Goal: Transaction & Acquisition: Book appointment/travel/reservation

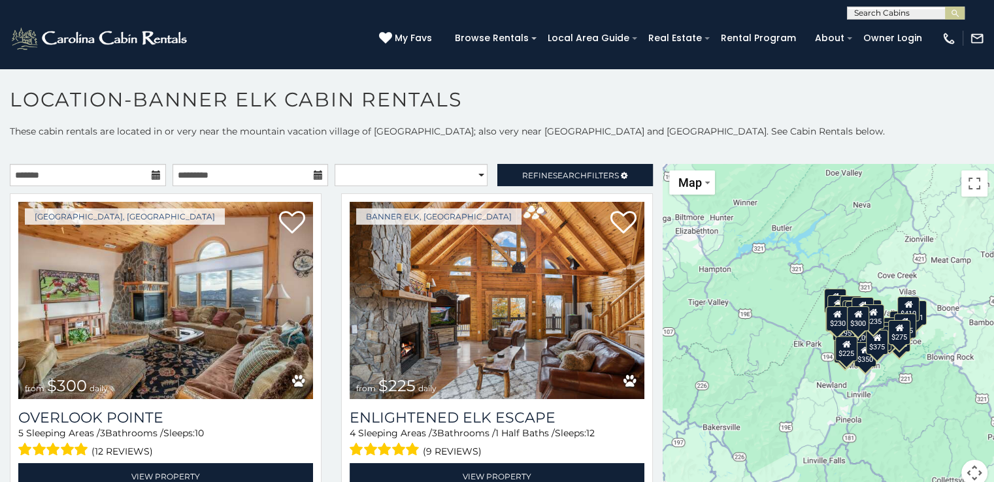
scroll to position [7, 0]
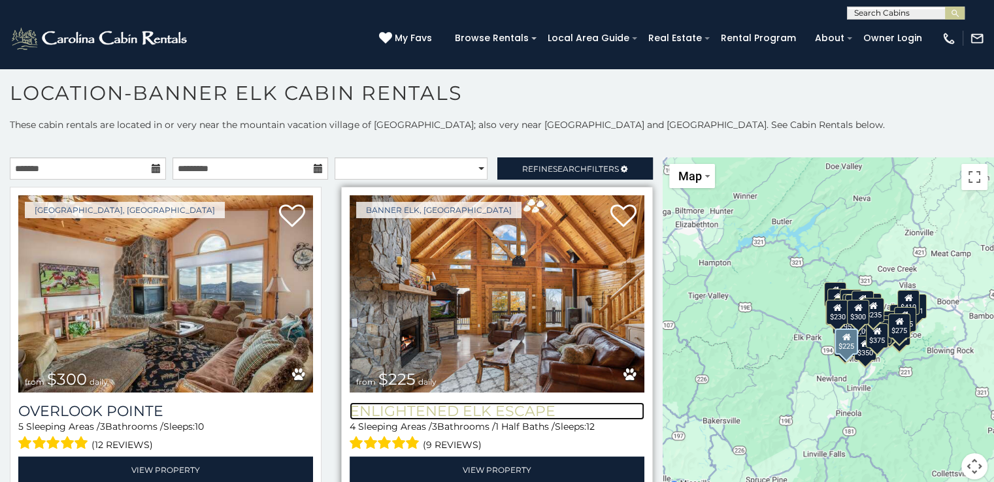
click at [471, 402] on h3 "Enlightened Elk Escape" at bounding box center [496, 411] width 295 height 18
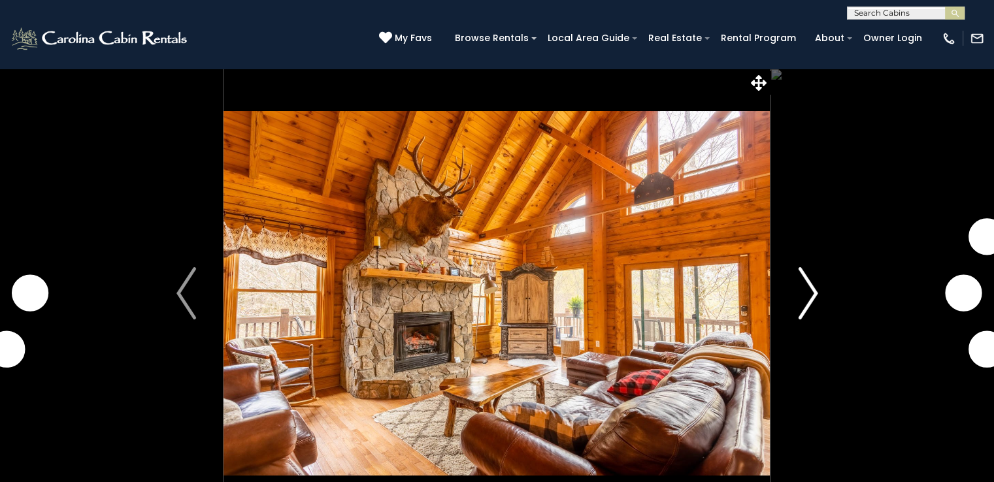
click at [815, 295] on img "Next" at bounding box center [808, 293] width 20 height 52
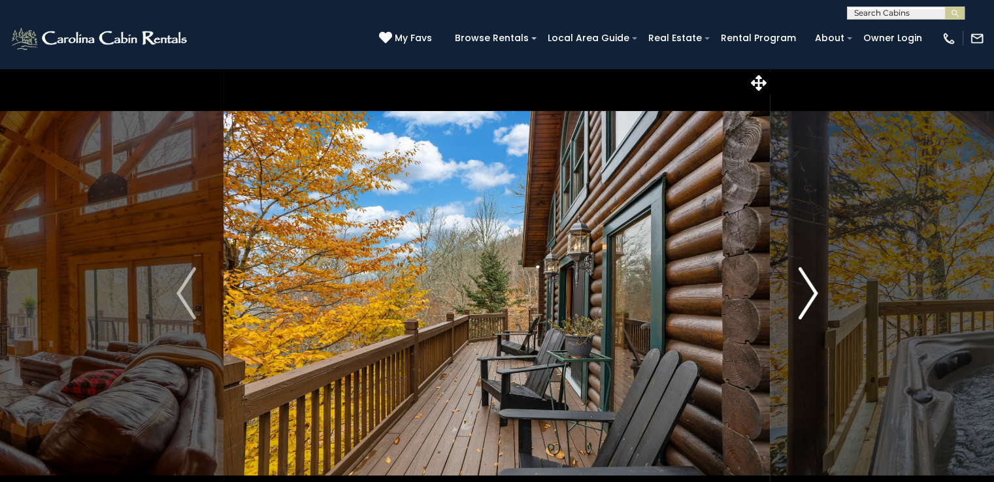
click at [813, 296] on img "Next" at bounding box center [808, 293] width 20 height 52
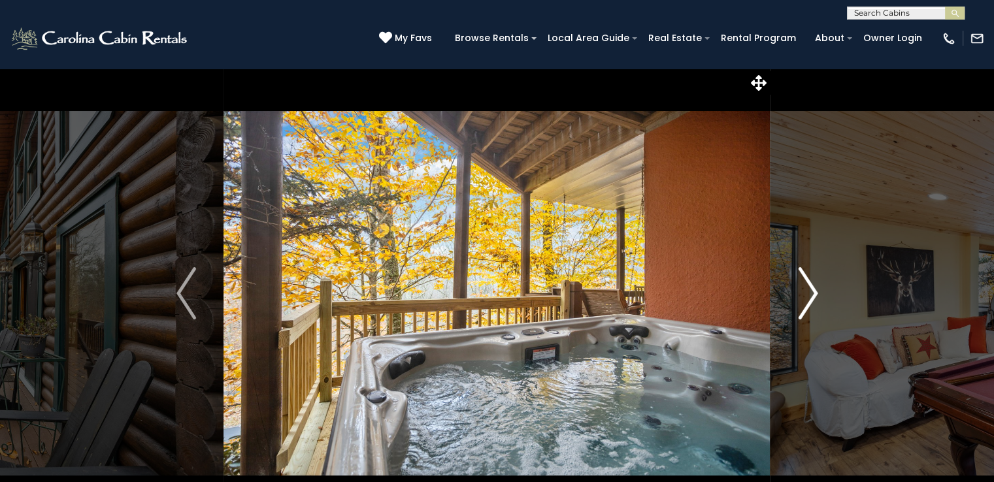
click at [813, 296] on img "Next" at bounding box center [808, 293] width 20 height 52
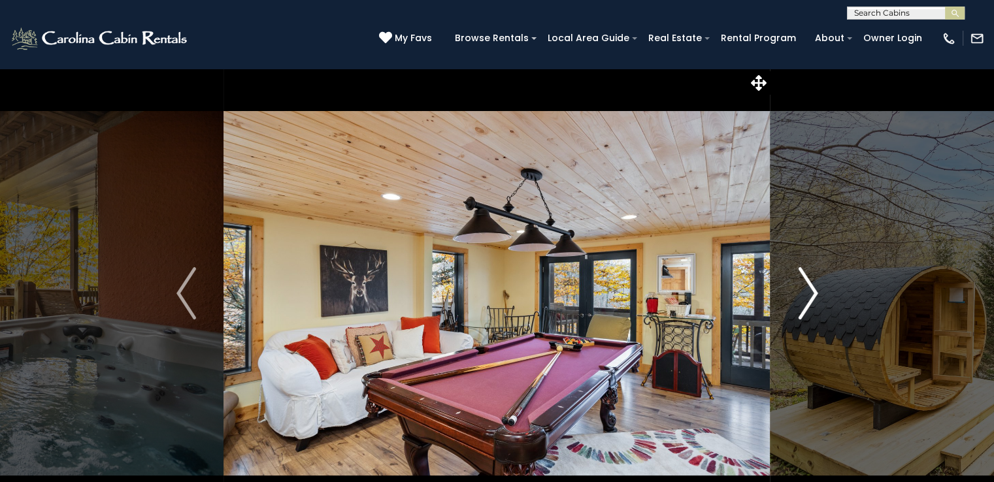
click at [813, 296] on img "Next" at bounding box center [808, 293] width 20 height 52
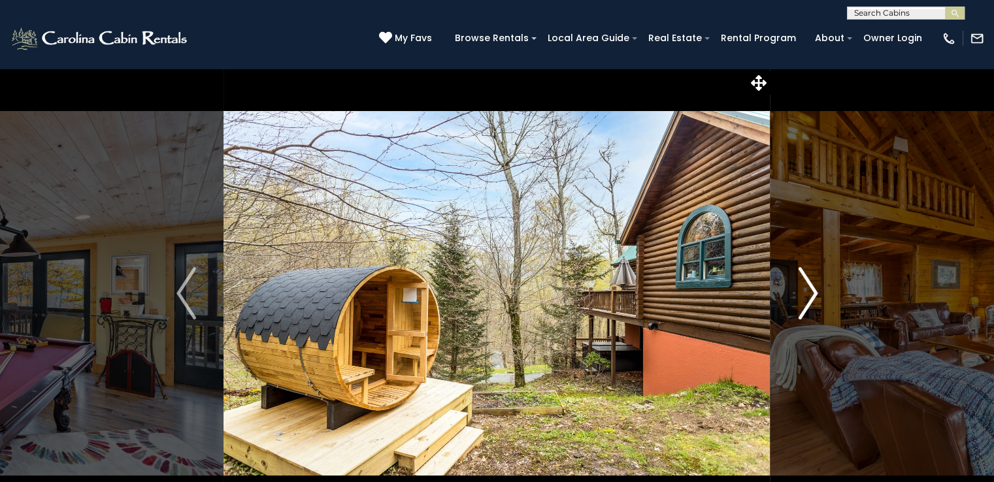
click at [813, 296] on img "Next" at bounding box center [808, 293] width 20 height 52
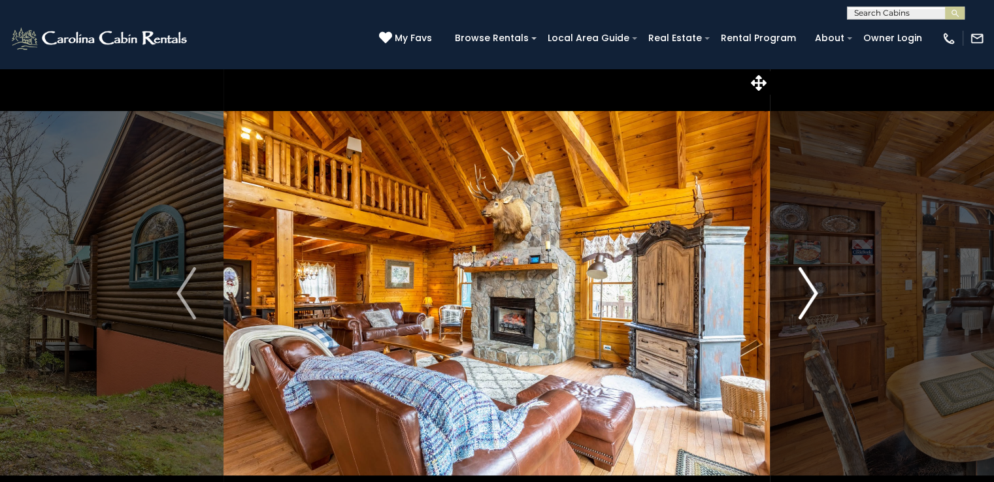
click at [813, 296] on img "Next" at bounding box center [808, 293] width 20 height 52
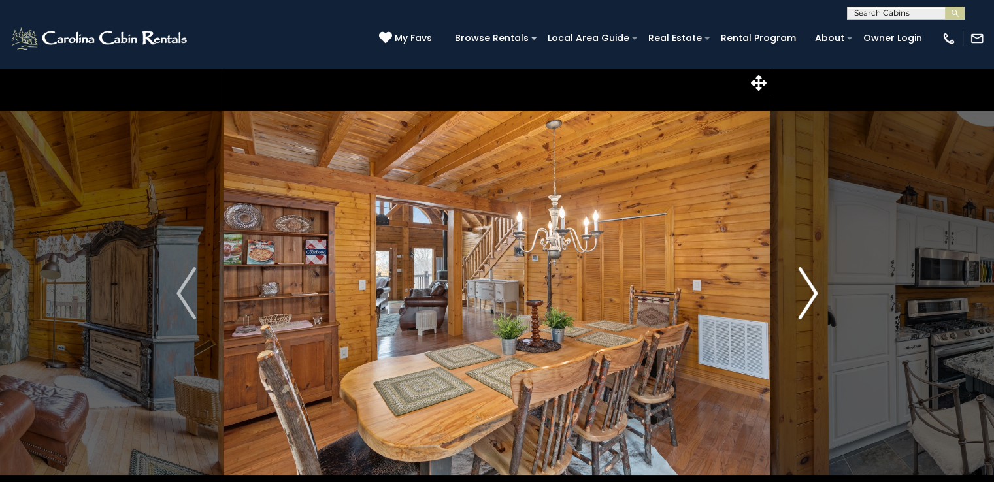
click at [813, 296] on img "Next" at bounding box center [808, 293] width 20 height 52
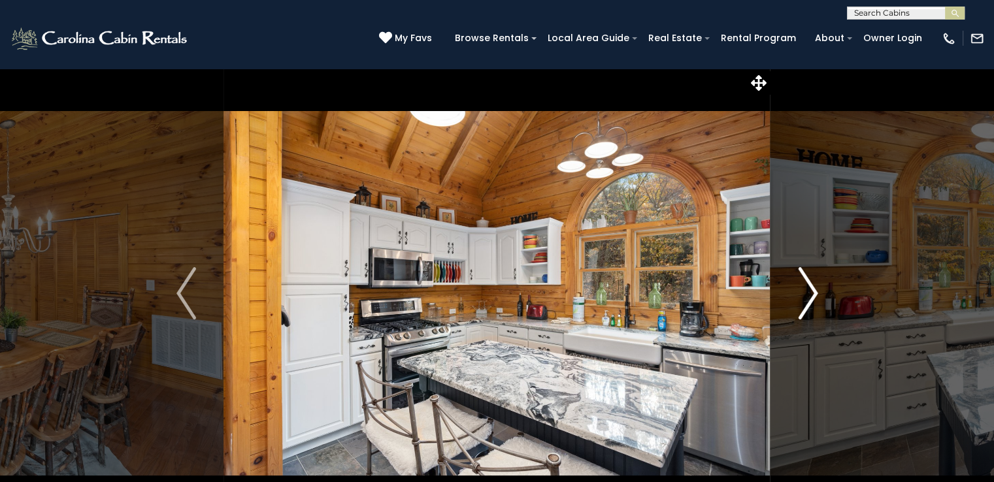
click at [813, 296] on img "Next" at bounding box center [808, 293] width 20 height 52
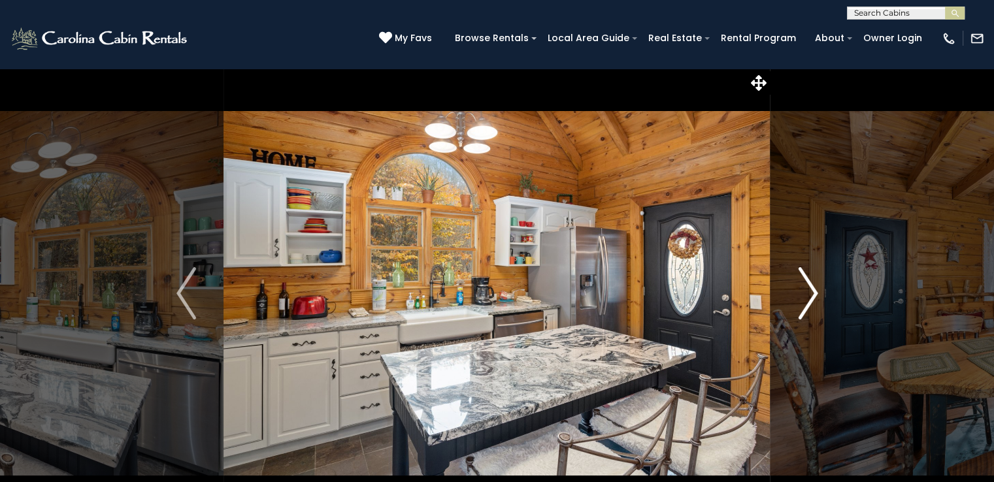
click at [813, 296] on img "Next" at bounding box center [808, 293] width 20 height 52
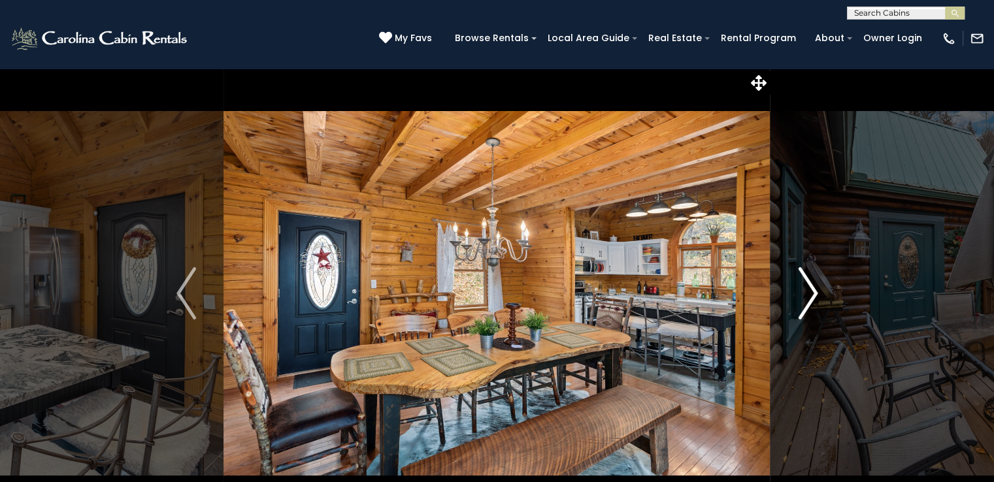
click at [813, 296] on img "Next" at bounding box center [808, 293] width 20 height 52
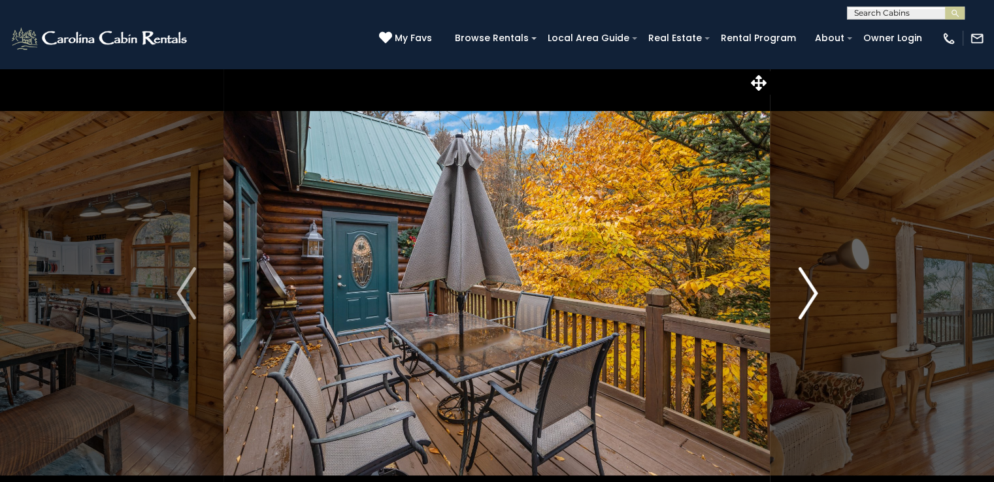
click at [813, 296] on img "Next" at bounding box center [808, 293] width 20 height 52
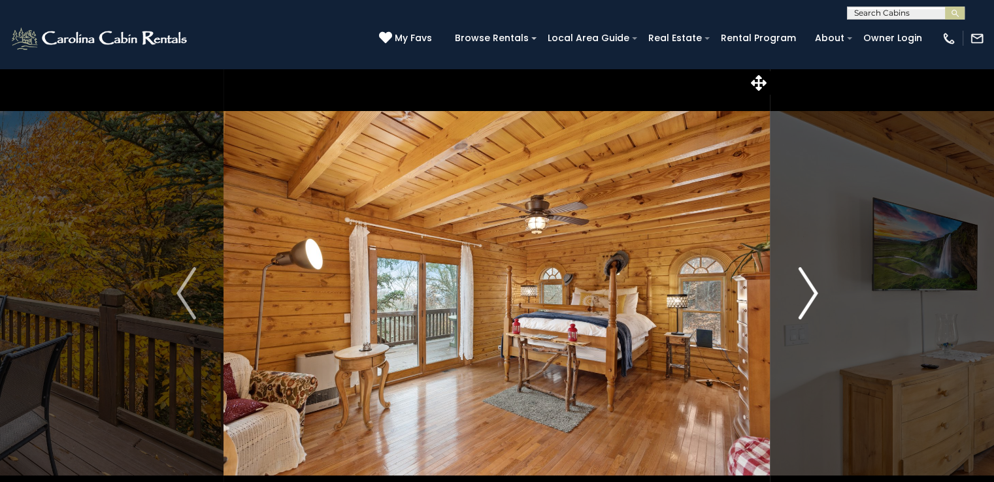
click at [813, 296] on img "Next" at bounding box center [808, 293] width 20 height 52
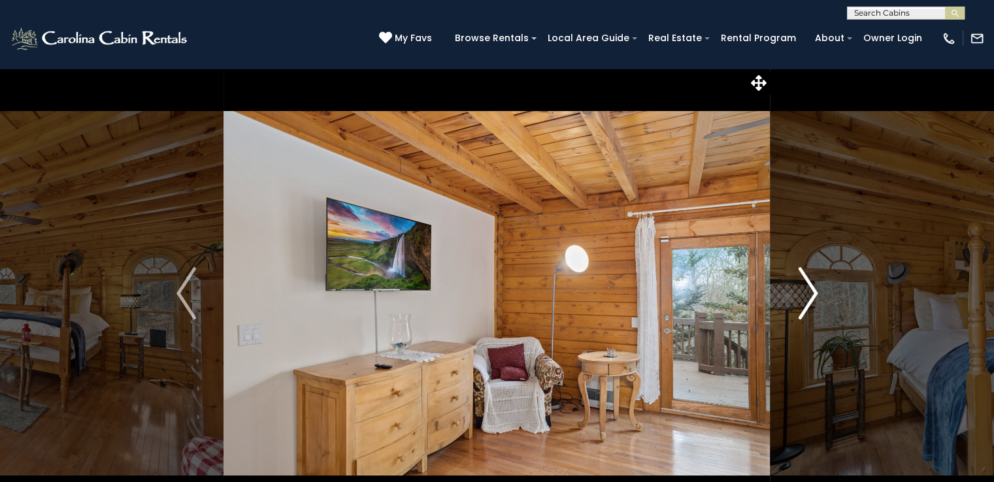
click at [813, 296] on img "Next" at bounding box center [808, 293] width 20 height 52
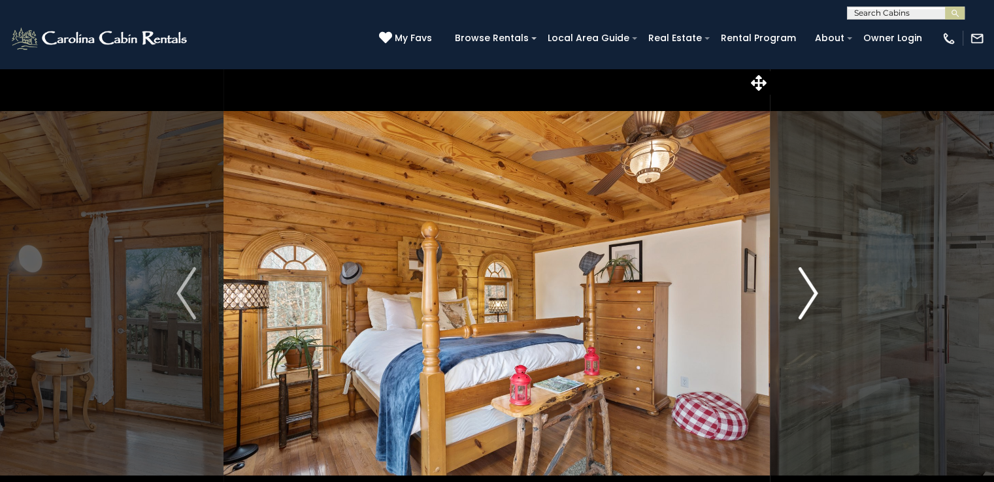
click at [813, 296] on img "Next" at bounding box center [808, 293] width 20 height 52
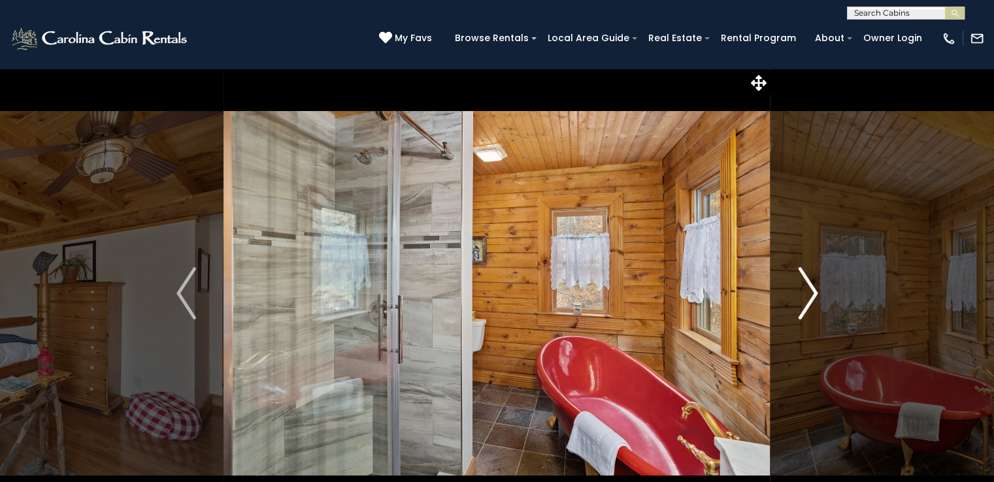
click at [813, 296] on img "Next" at bounding box center [808, 293] width 20 height 52
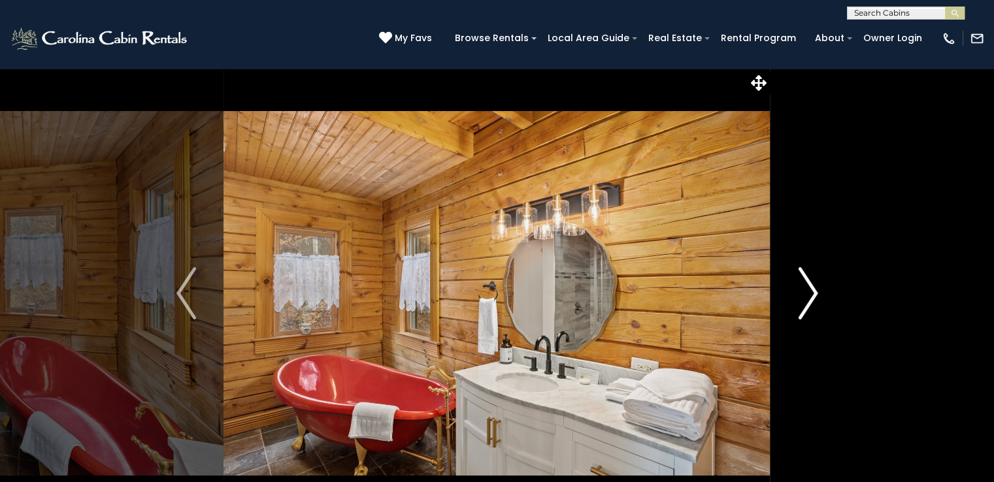
click at [813, 296] on img "Next" at bounding box center [808, 293] width 20 height 52
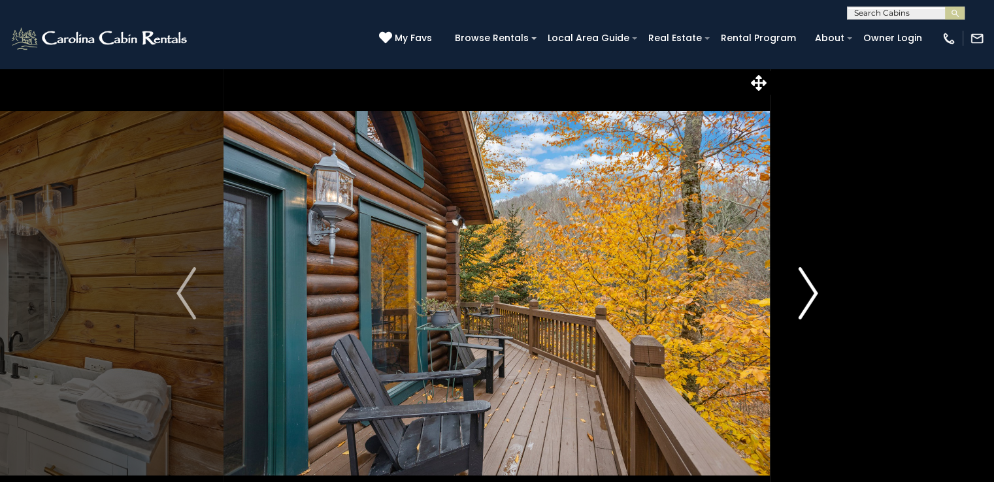
click at [813, 296] on img "Next" at bounding box center [808, 293] width 20 height 52
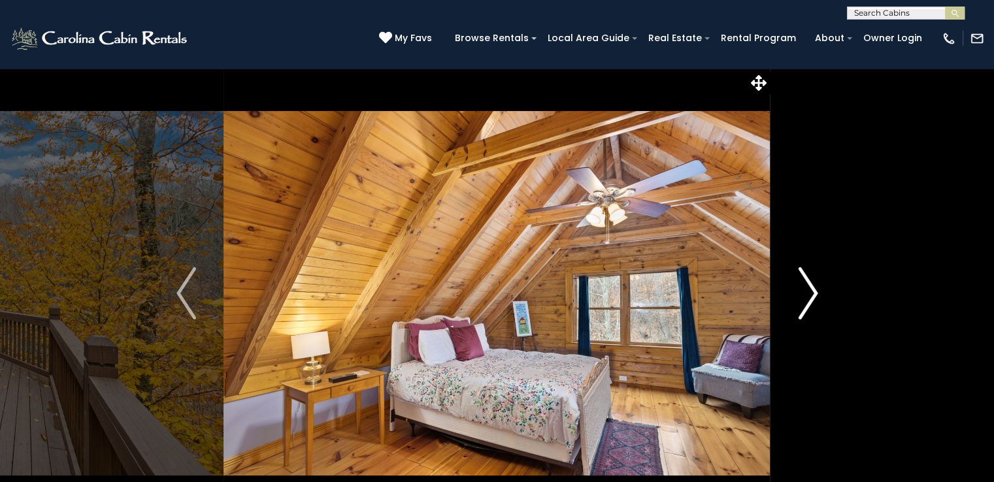
click at [813, 296] on img "Next" at bounding box center [808, 293] width 20 height 52
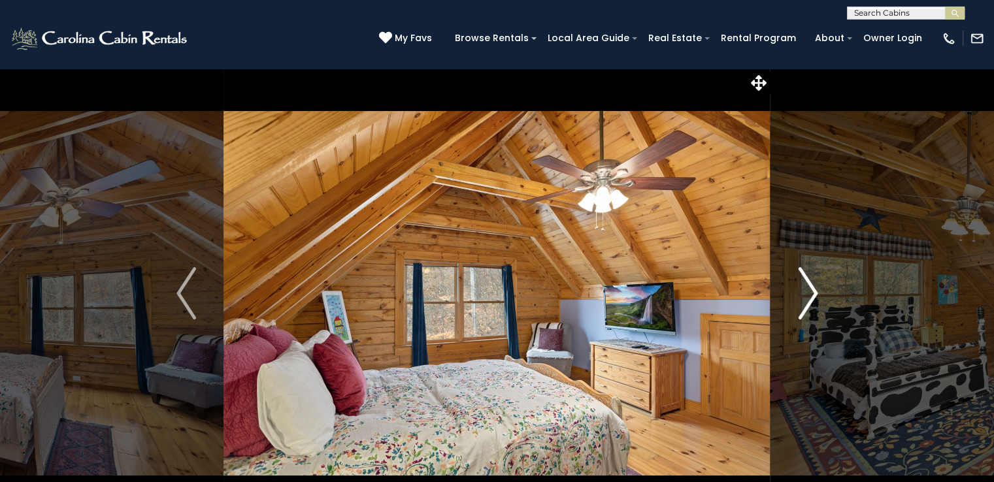
click at [813, 296] on img "Next" at bounding box center [808, 293] width 20 height 52
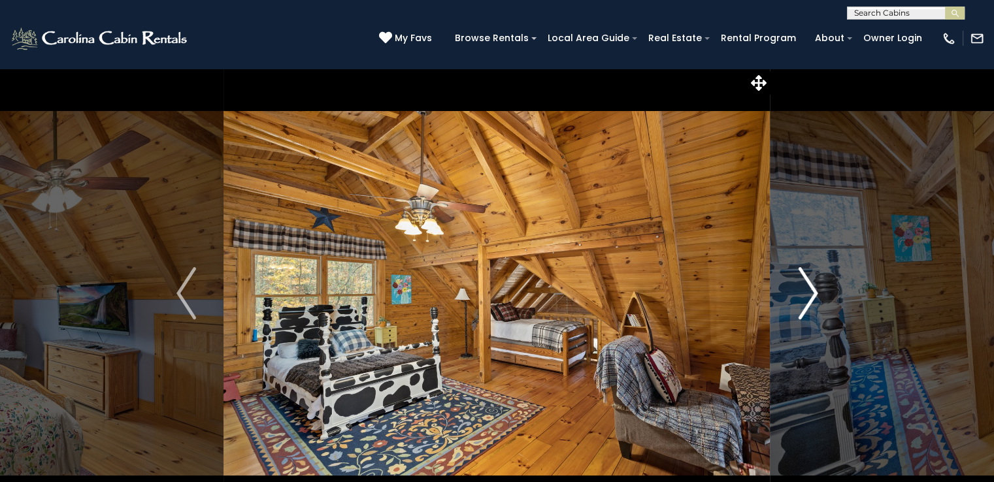
click at [813, 296] on img "Next" at bounding box center [808, 293] width 20 height 52
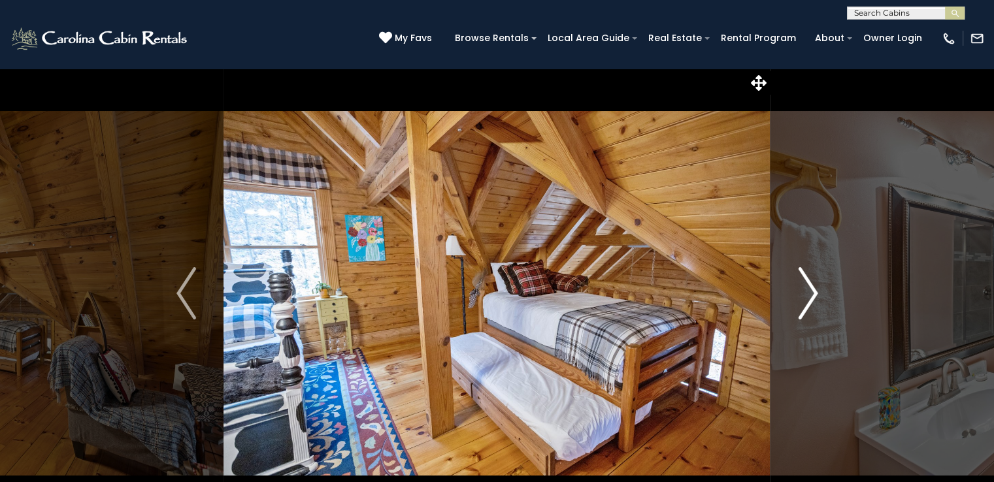
click at [813, 296] on img "Next" at bounding box center [808, 293] width 20 height 52
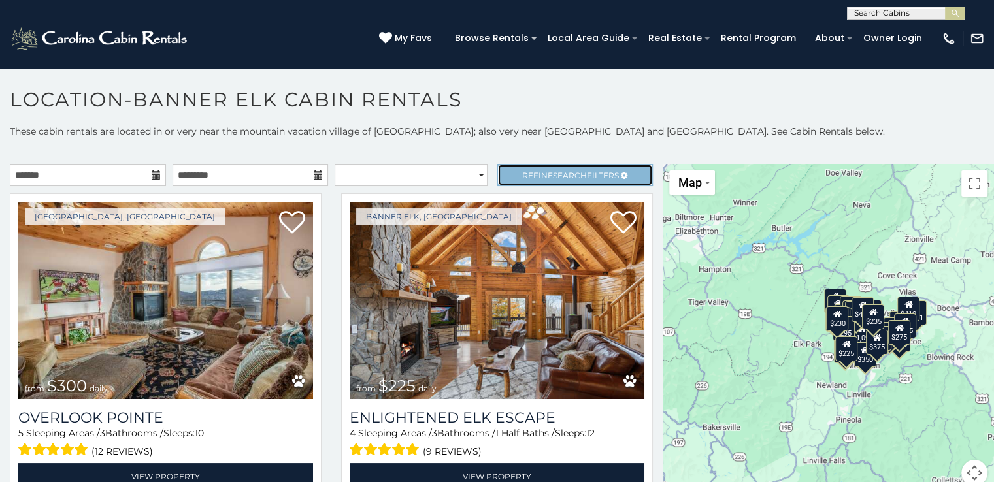
click at [612, 180] on link "Refine Search Filters" at bounding box center [575, 175] width 156 height 22
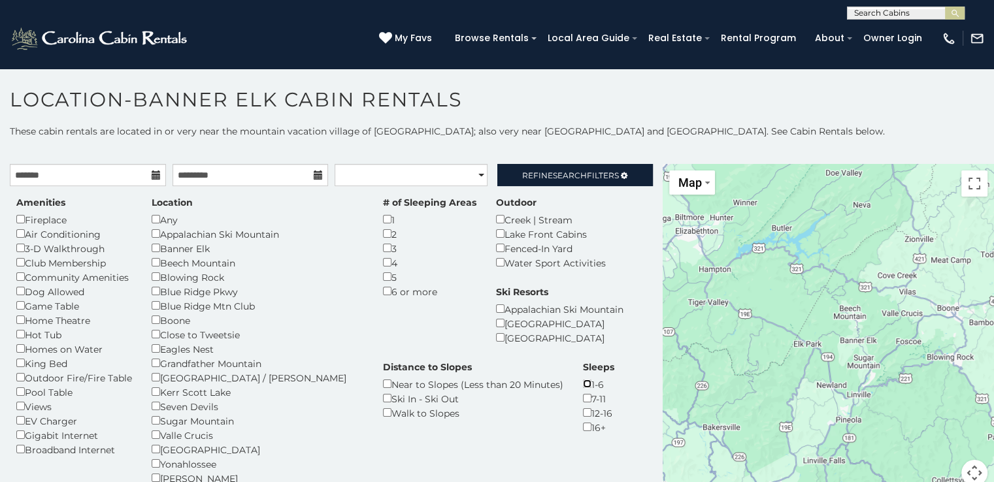
scroll to position [7, 0]
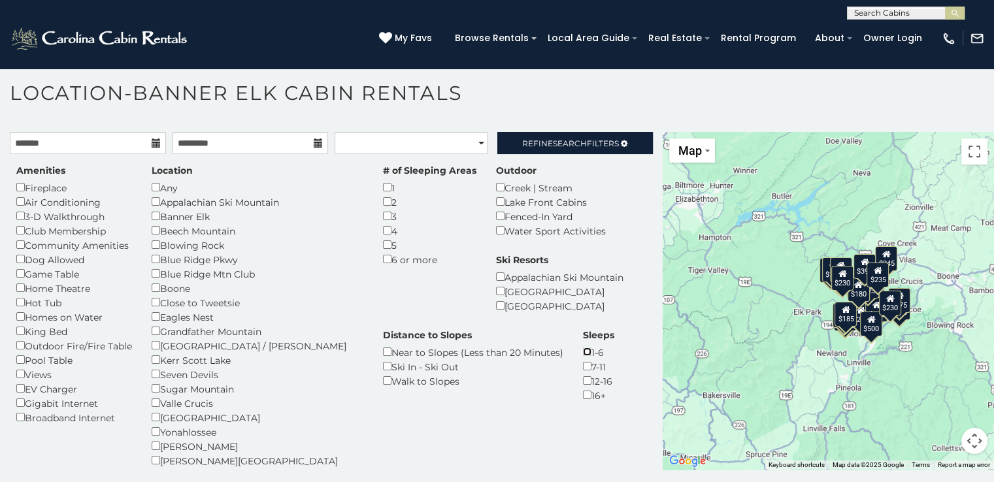
scroll to position [31, 0]
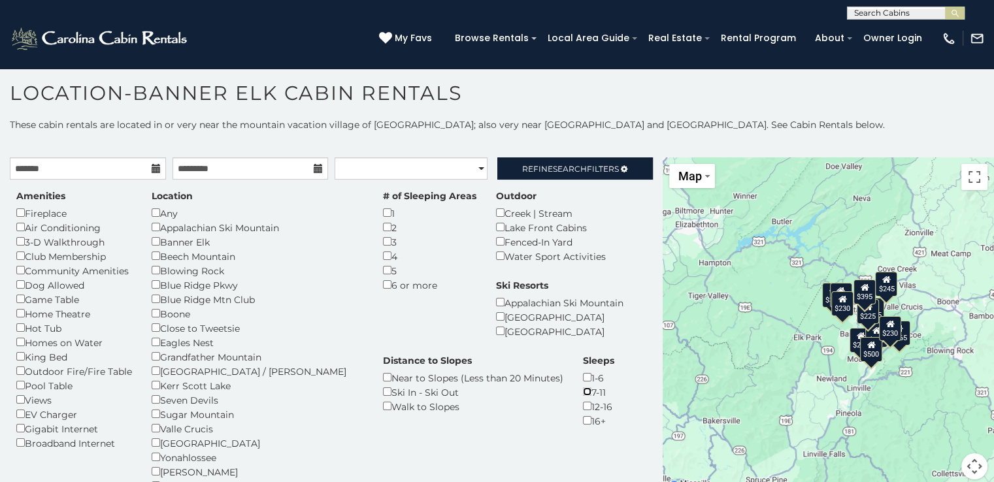
scroll to position [31, 0]
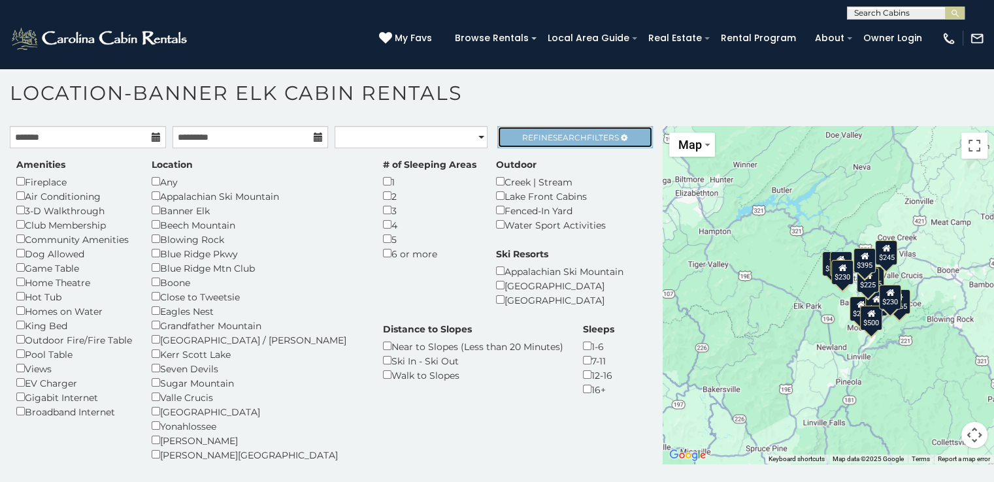
click at [580, 140] on link "Refine Search Filters" at bounding box center [575, 137] width 156 height 22
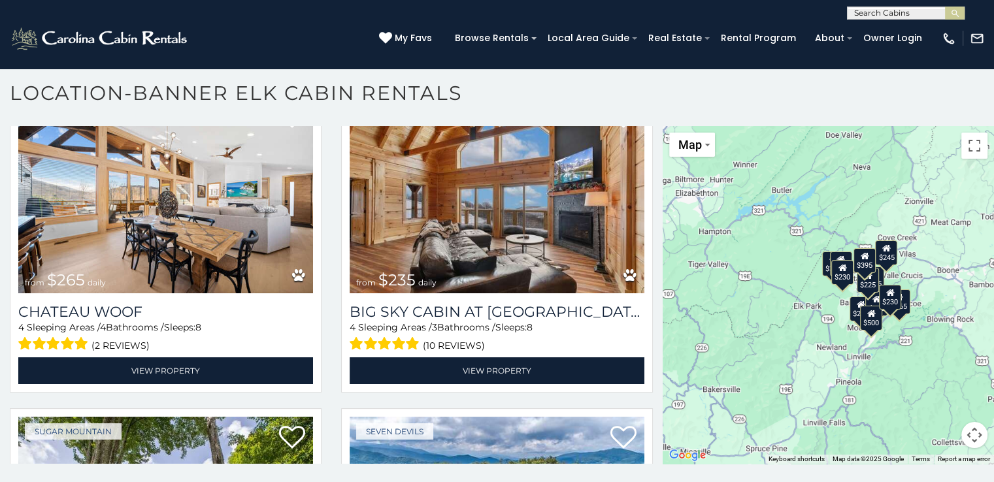
scroll to position [78, 0]
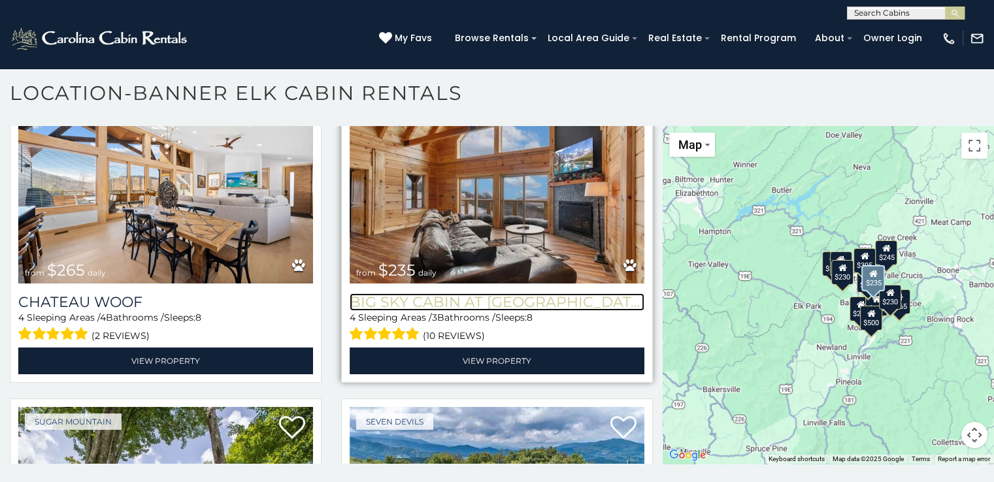
click at [483, 293] on h3 "Big Sky Cabin at [GEOGRAPHIC_DATA]" at bounding box center [496, 302] width 295 height 18
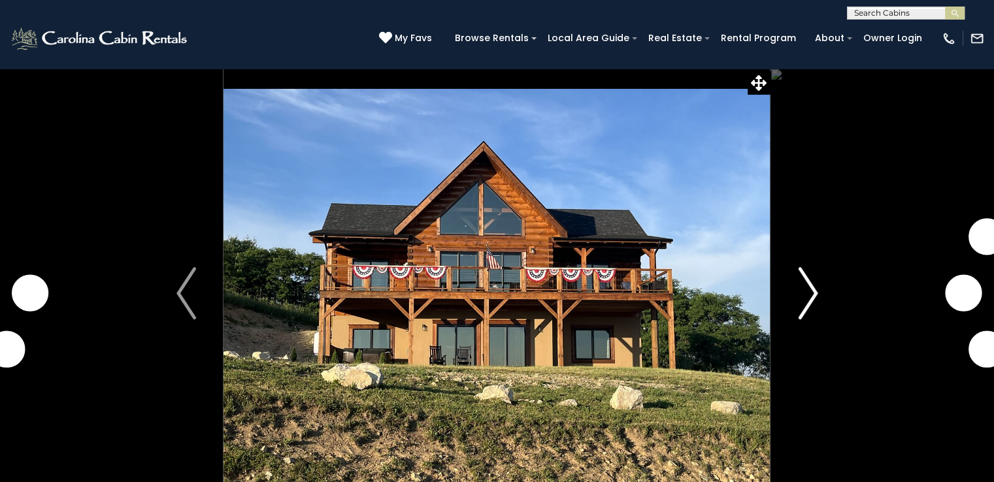
click at [816, 288] on img "Next" at bounding box center [808, 293] width 20 height 52
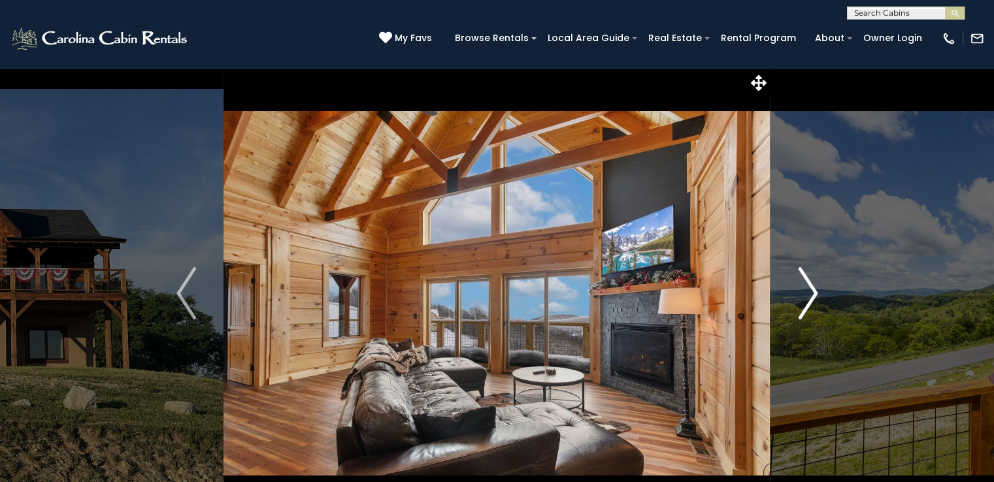
click at [816, 288] on img "Next" at bounding box center [808, 293] width 20 height 52
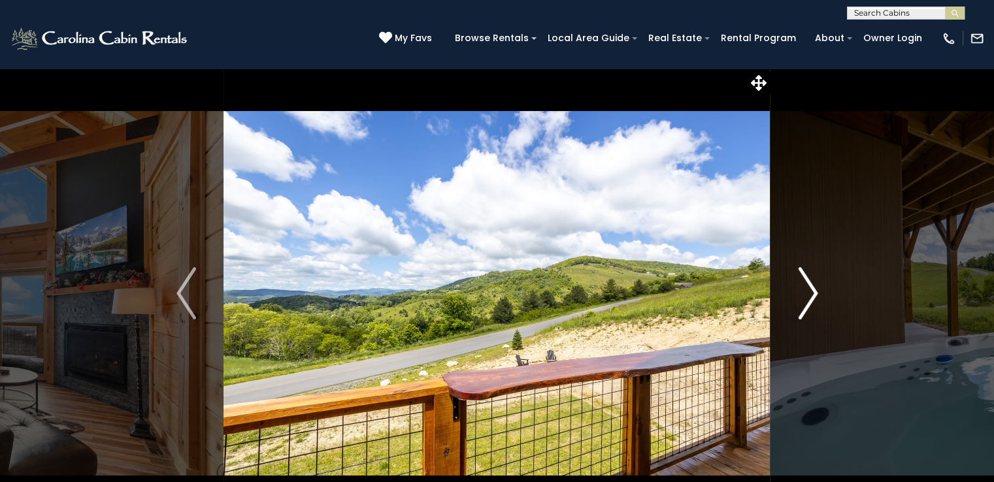
click at [816, 288] on img "Next" at bounding box center [808, 293] width 20 height 52
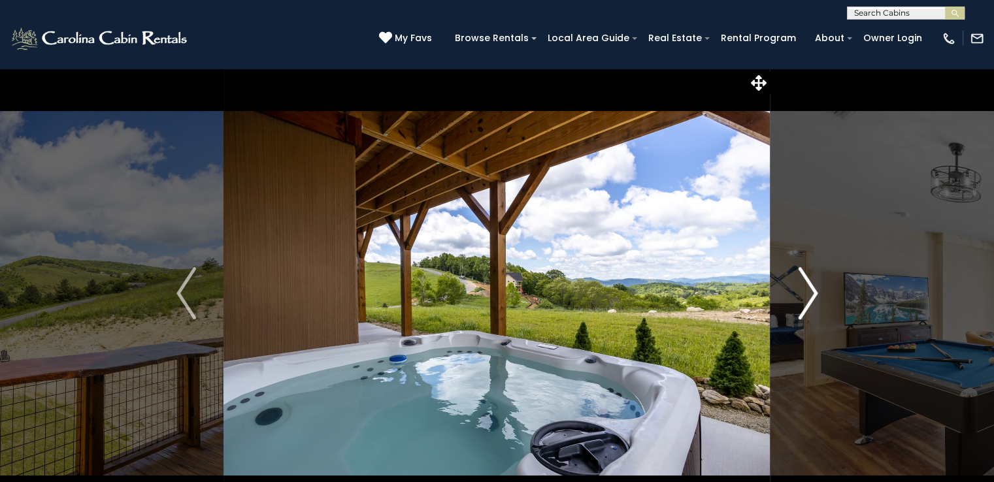
click at [816, 288] on img "Next" at bounding box center [808, 293] width 20 height 52
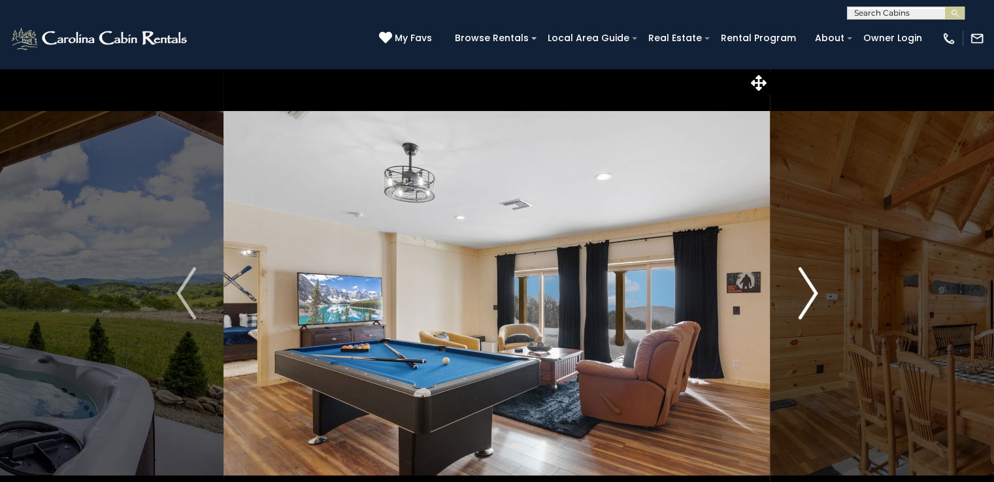
click at [816, 288] on img "Next" at bounding box center [808, 293] width 20 height 52
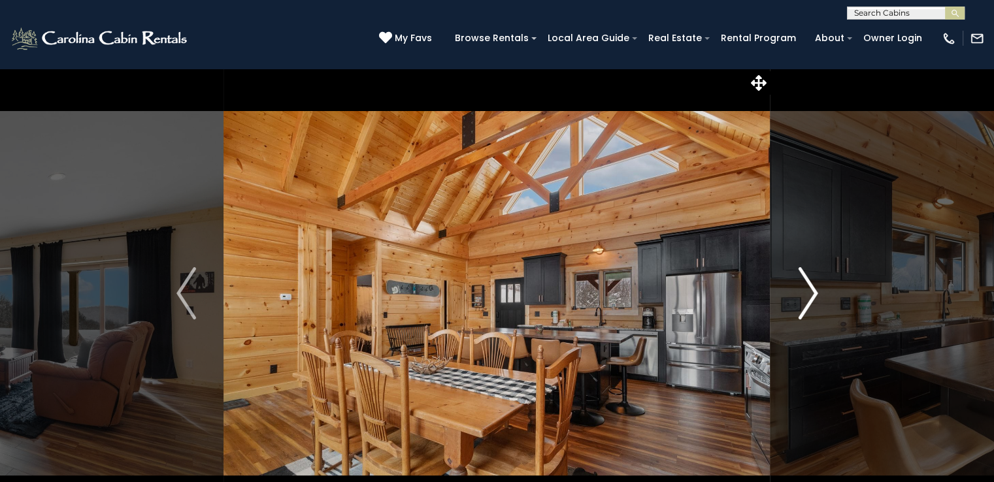
click at [816, 288] on img "Next" at bounding box center [808, 293] width 20 height 52
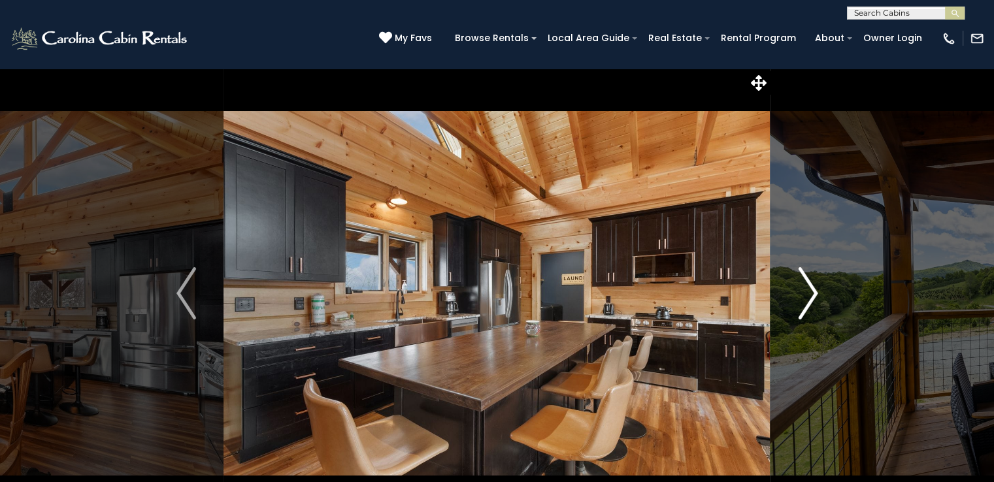
click at [816, 288] on img "Next" at bounding box center [808, 293] width 20 height 52
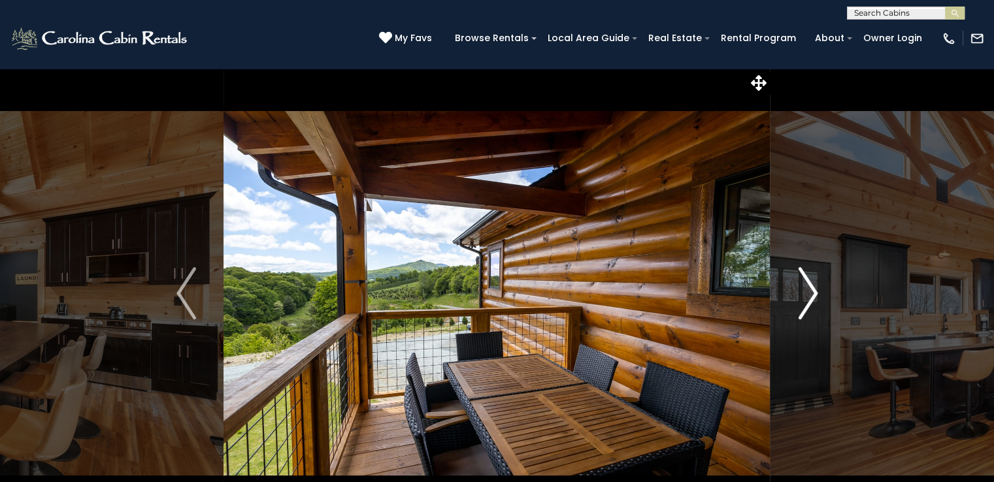
click at [816, 288] on img "Next" at bounding box center [808, 293] width 20 height 52
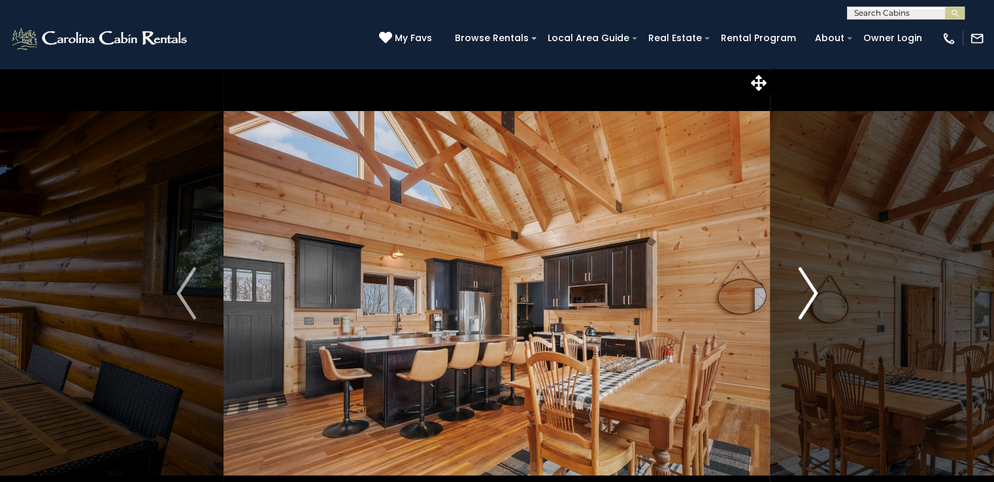
click at [816, 288] on img "Next" at bounding box center [808, 293] width 20 height 52
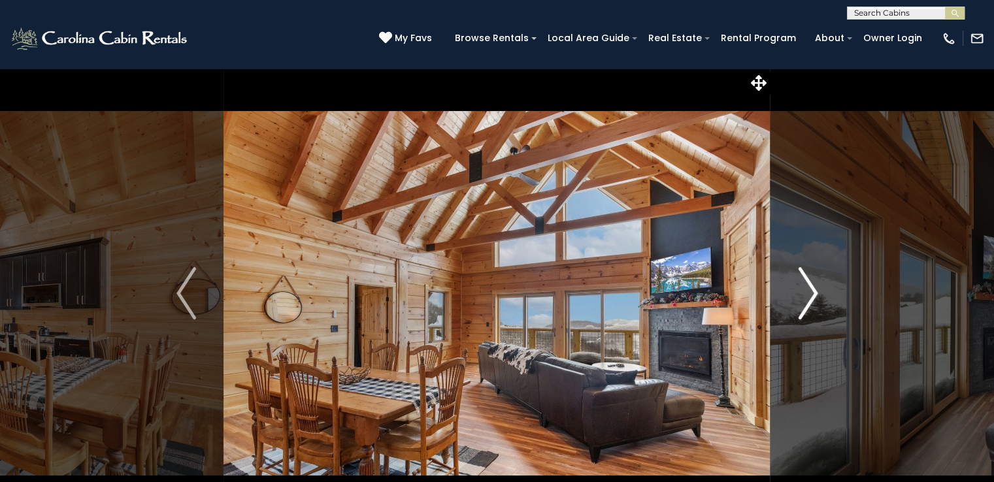
click at [816, 288] on img "Next" at bounding box center [808, 293] width 20 height 52
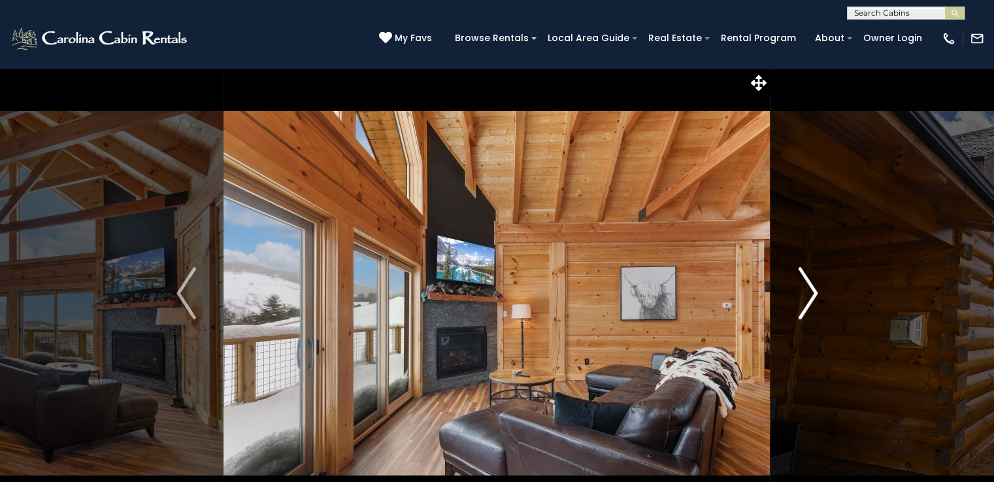
click at [816, 288] on img "Next" at bounding box center [808, 293] width 20 height 52
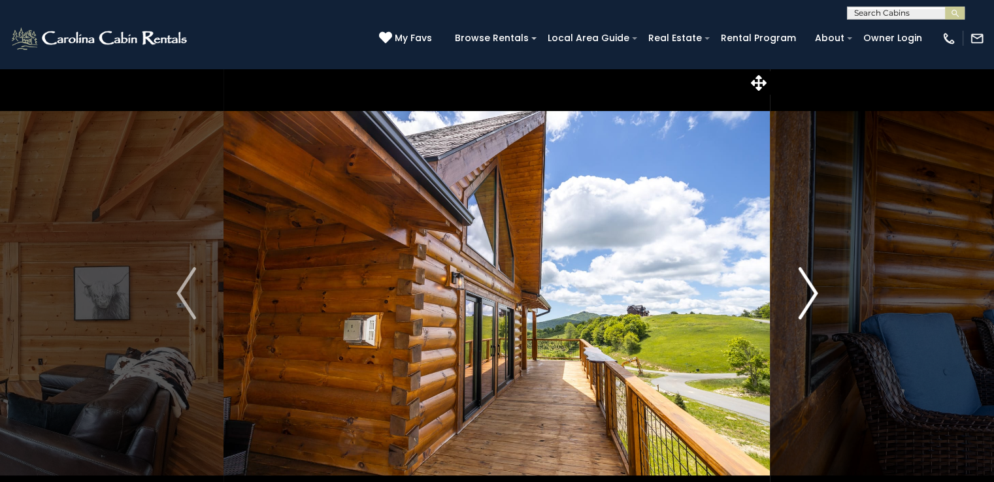
click at [816, 288] on img "Next" at bounding box center [808, 293] width 20 height 52
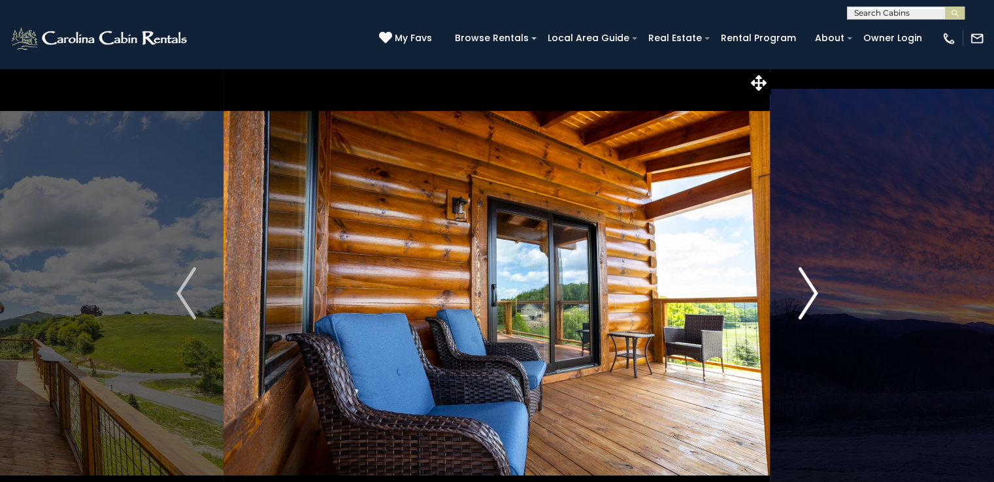
click at [816, 288] on img "Next" at bounding box center [808, 293] width 20 height 52
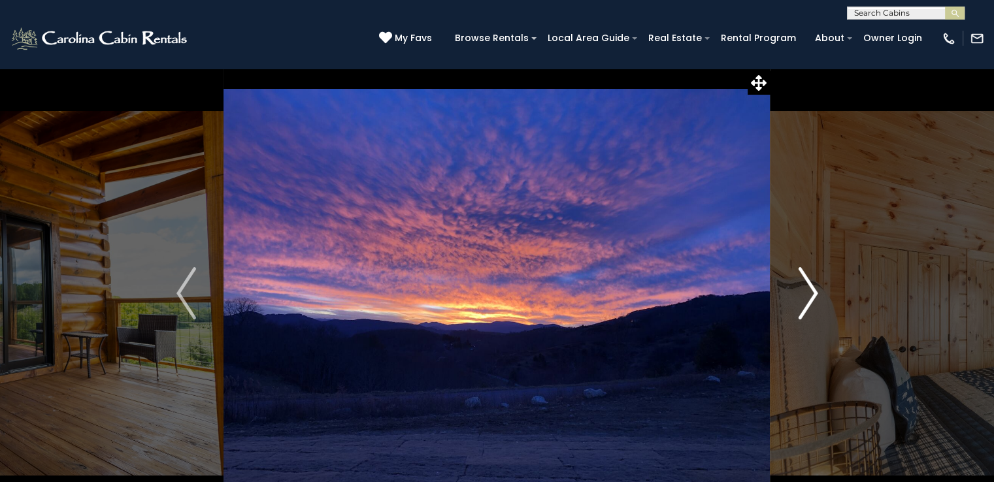
click at [816, 288] on img "Next" at bounding box center [808, 293] width 20 height 52
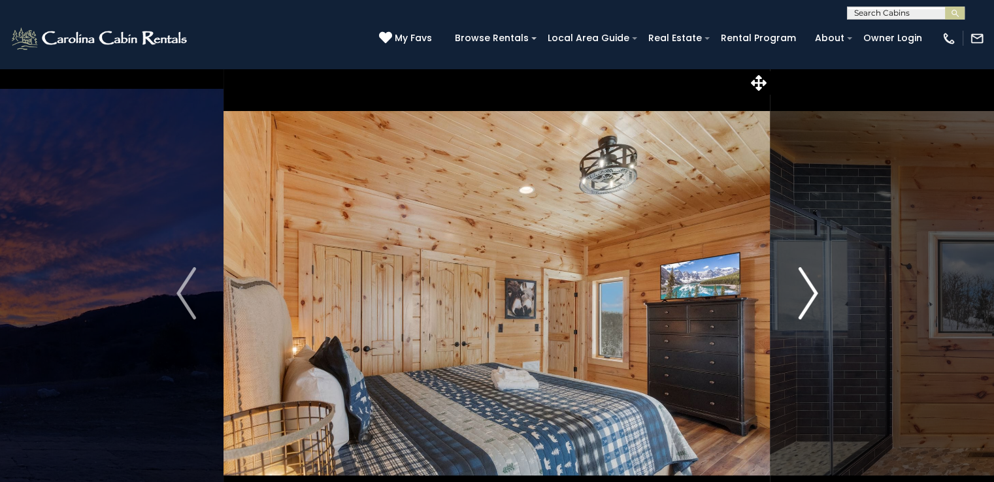
click at [816, 288] on img "Next" at bounding box center [808, 293] width 20 height 52
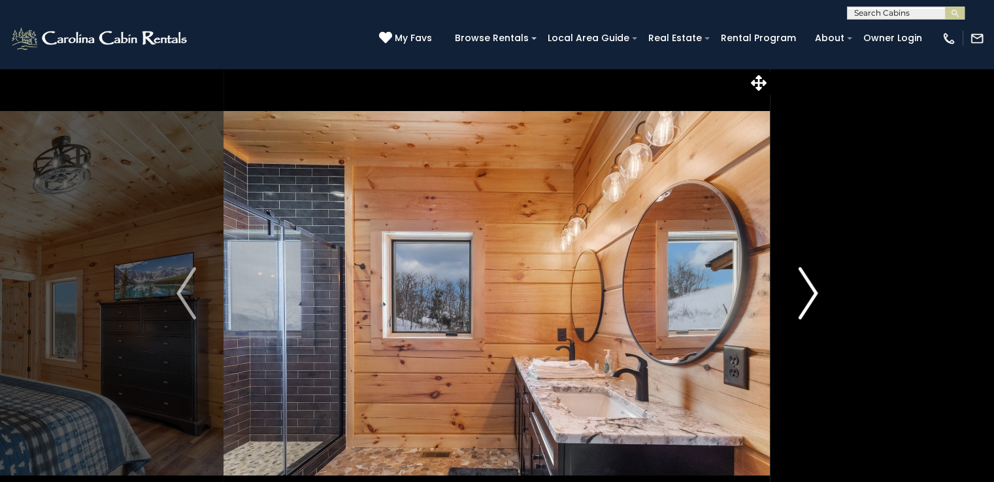
click at [816, 288] on img "Next" at bounding box center [808, 293] width 20 height 52
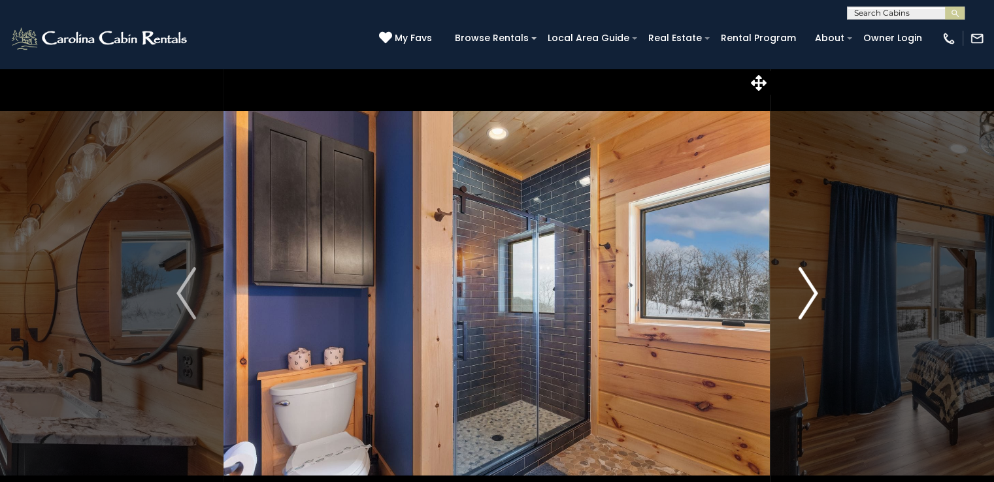
click at [816, 288] on img "Next" at bounding box center [808, 293] width 20 height 52
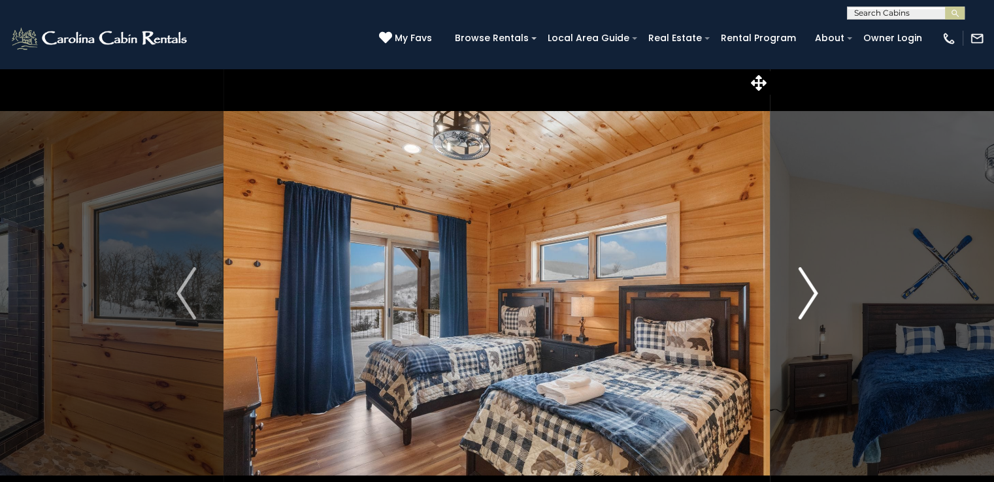
click at [816, 288] on img "Next" at bounding box center [808, 293] width 20 height 52
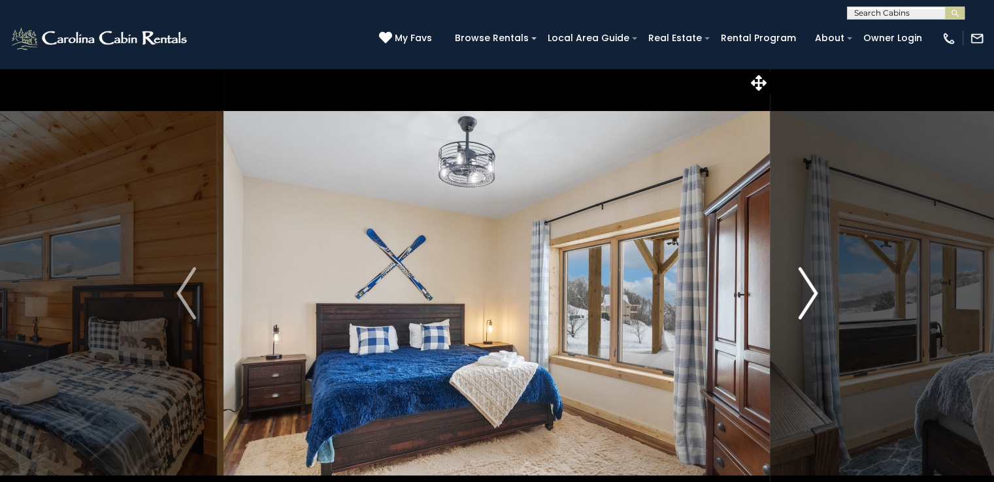
click at [816, 288] on img "Next" at bounding box center [808, 293] width 20 height 52
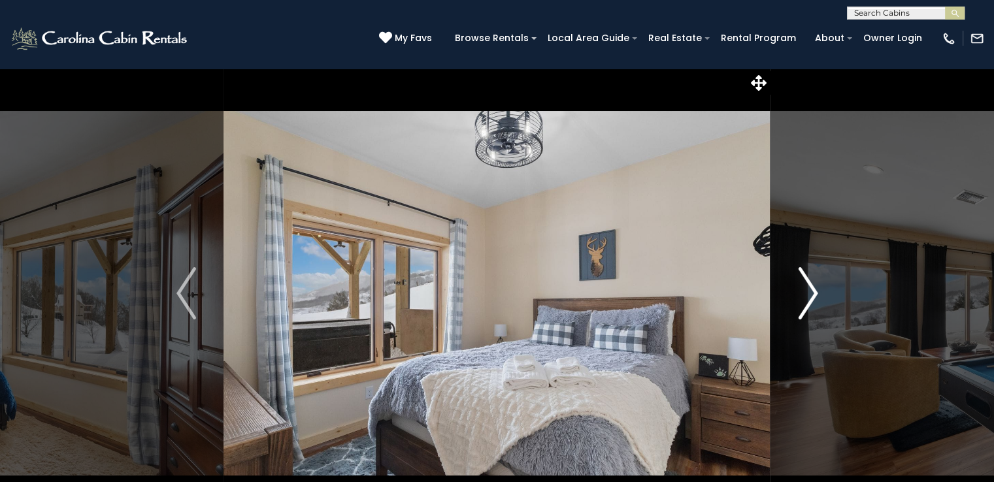
click at [816, 288] on img "Next" at bounding box center [808, 293] width 20 height 52
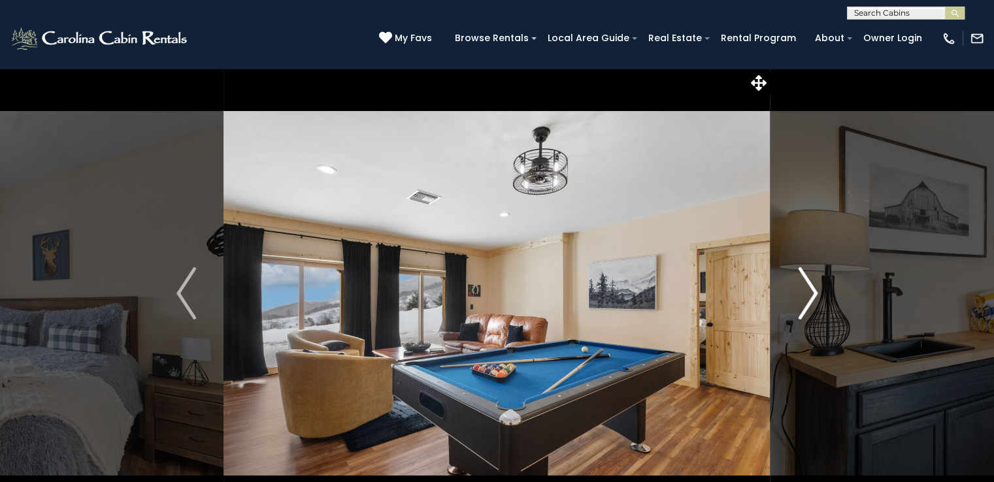
click at [816, 288] on img "Next" at bounding box center [808, 293] width 20 height 52
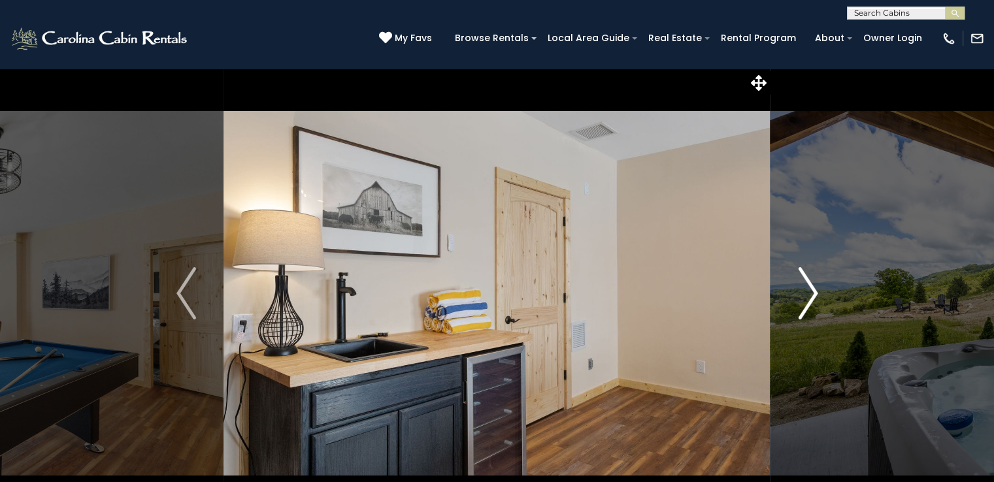
click at [816, 288] on img "Next" at bounding box center [808, 293] width 20 height 52
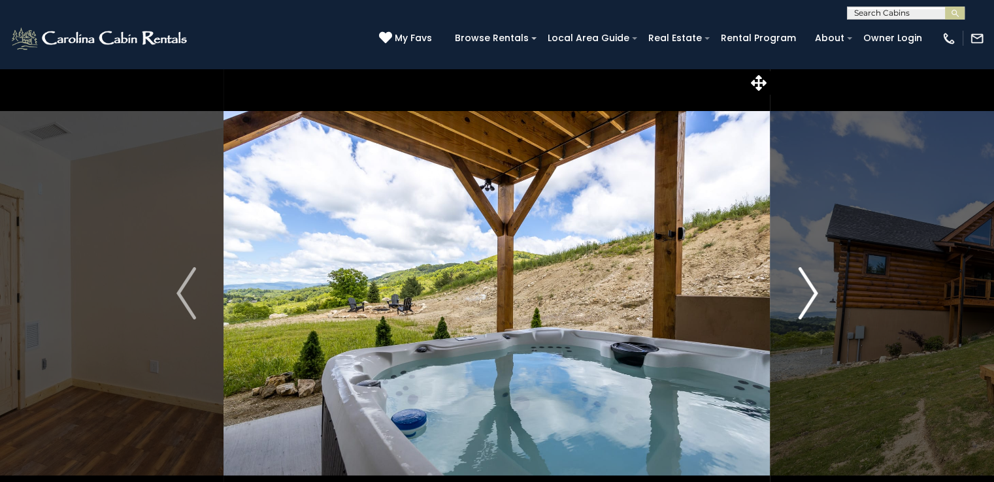
click at [816, 288] on img "Next" at bounding box center [808, 293] width 20 height 52
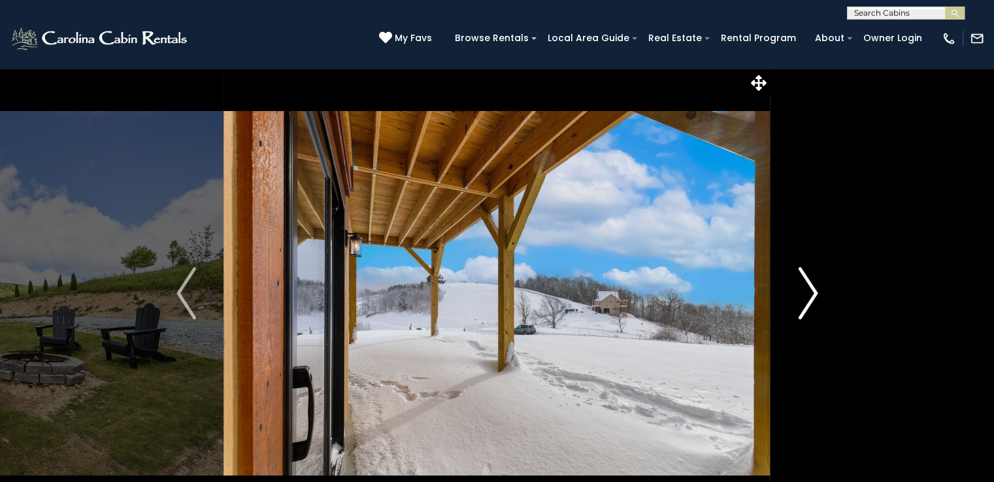
click at [816, 288] on img "Next" at bounding box center [808, 293] width 20 height 52
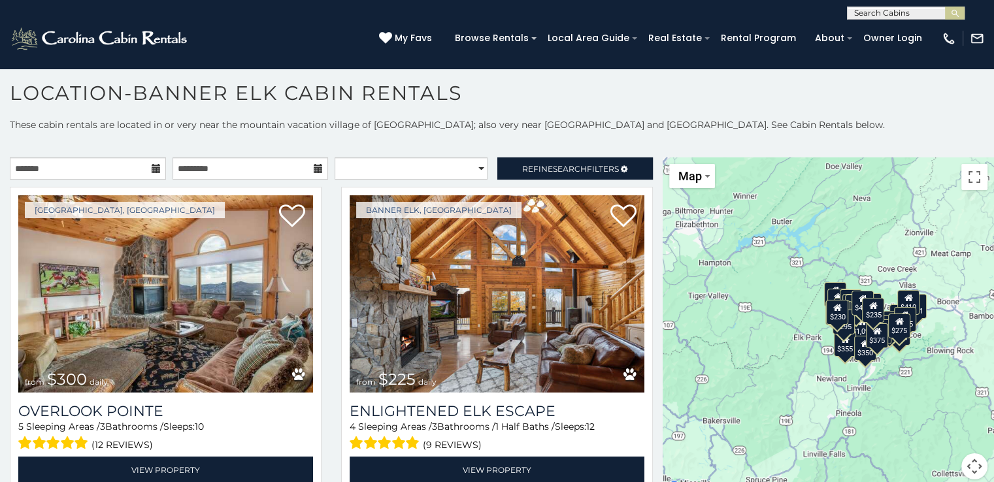
scroll to position [31, 0]
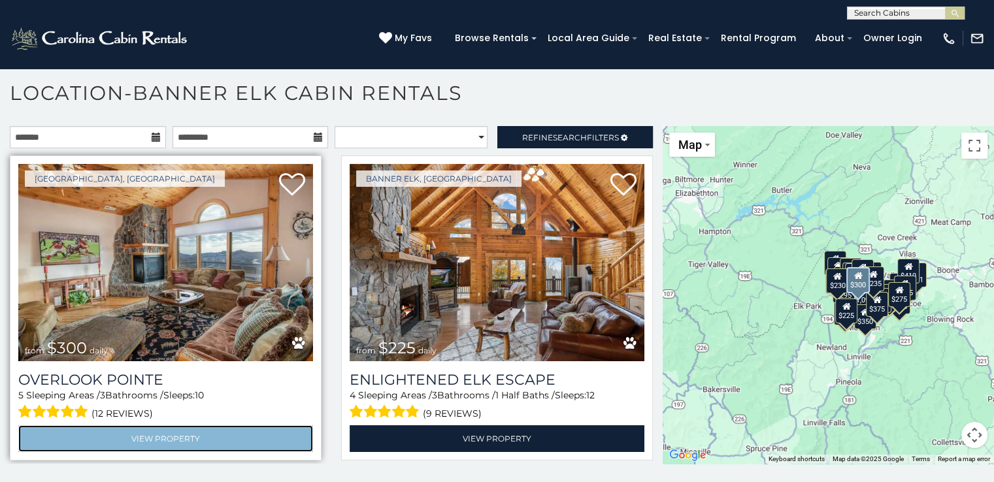
click at [138, 434] on link "View Property" at bounding box center [165, 438] width 295 height 27
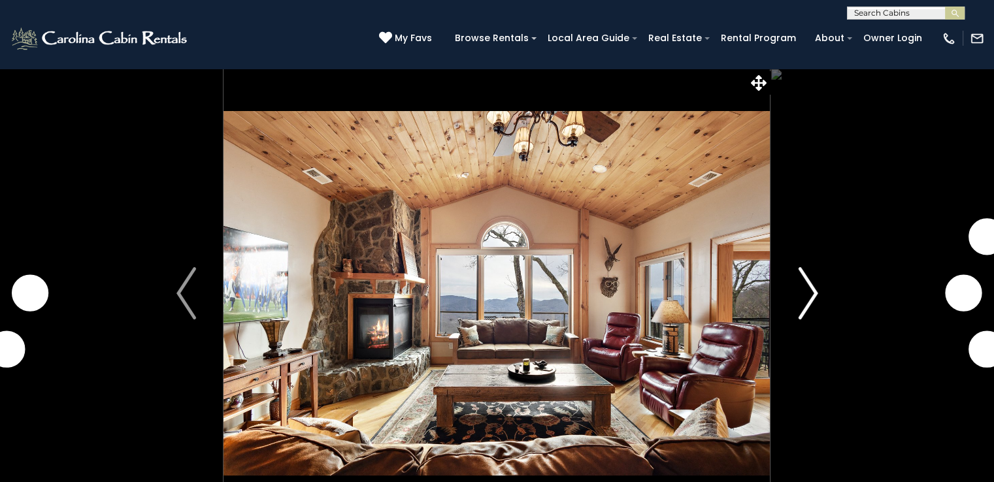
click at [817, 289] on button "Next" at bounding box center [807, 293] width 75 height 451
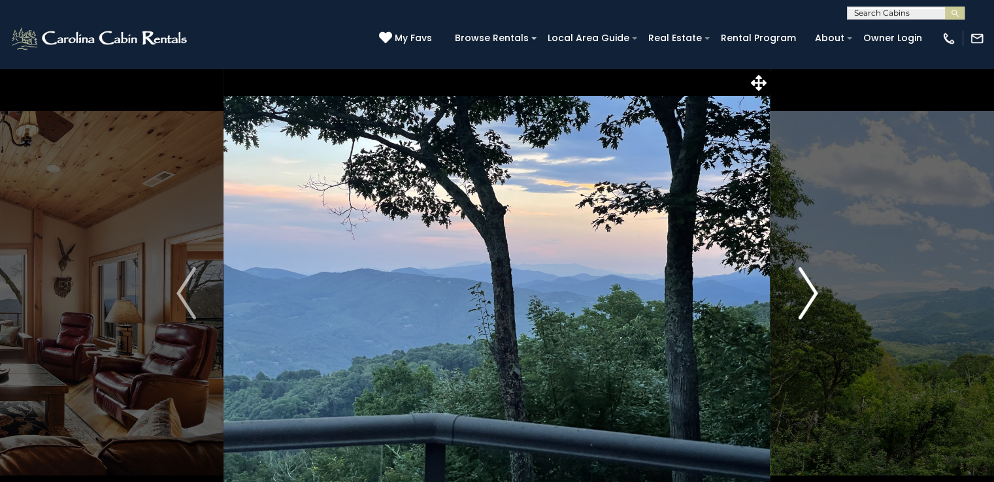
click at [817, 289] on img "Next" at bounding box center [808, 293] width 20 height 52
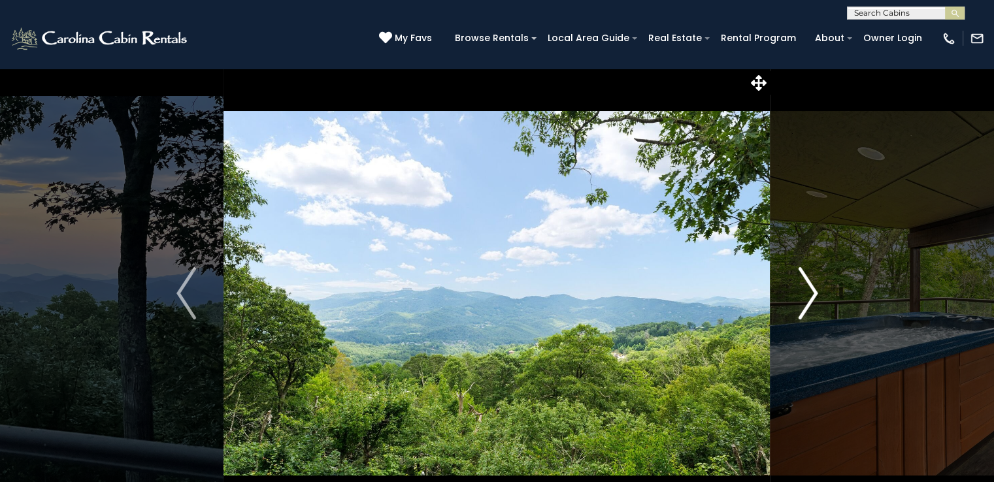
click at [817, 289] on img "Next" at bounding box center [808, 293] width 20 height 52
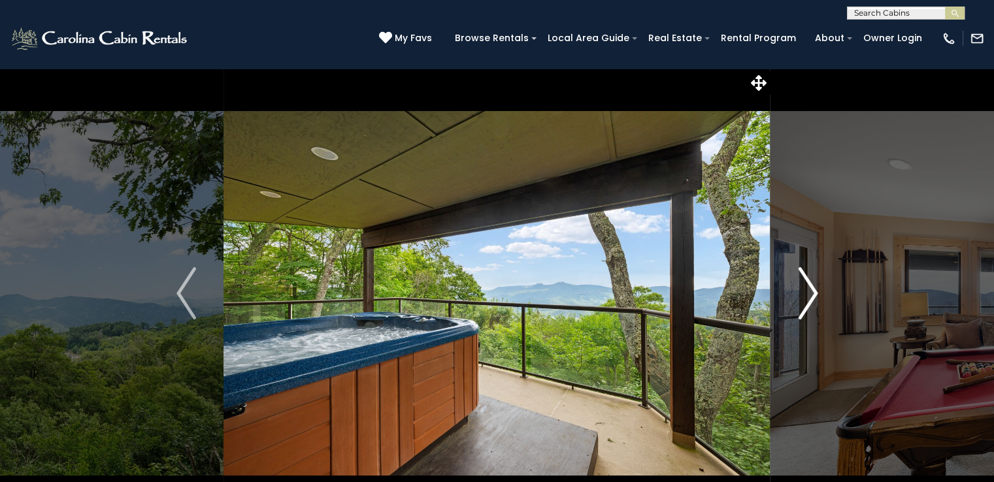
click at [817, 289] on img "Next" at bounding box center [808, 293] width 20 height 52
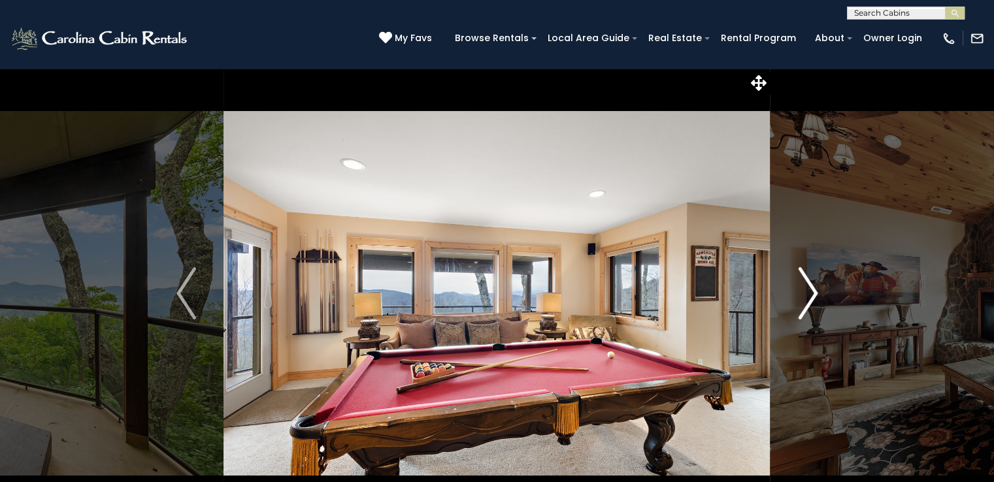
click at [817, 289] on img "Next" at bounding box center [808, 293] width 20 height 52
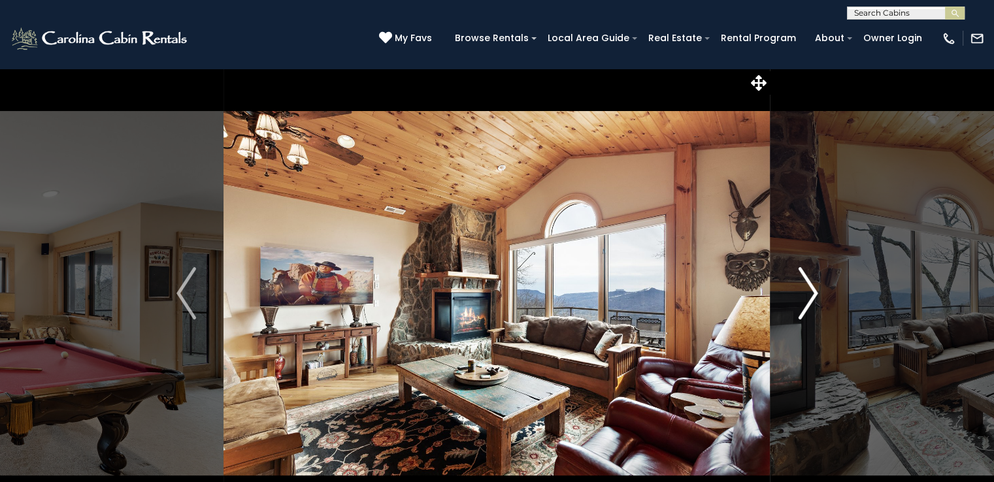
click at [817, 289] on img "Next" at bounding box center [808, 293] width 20 height 52
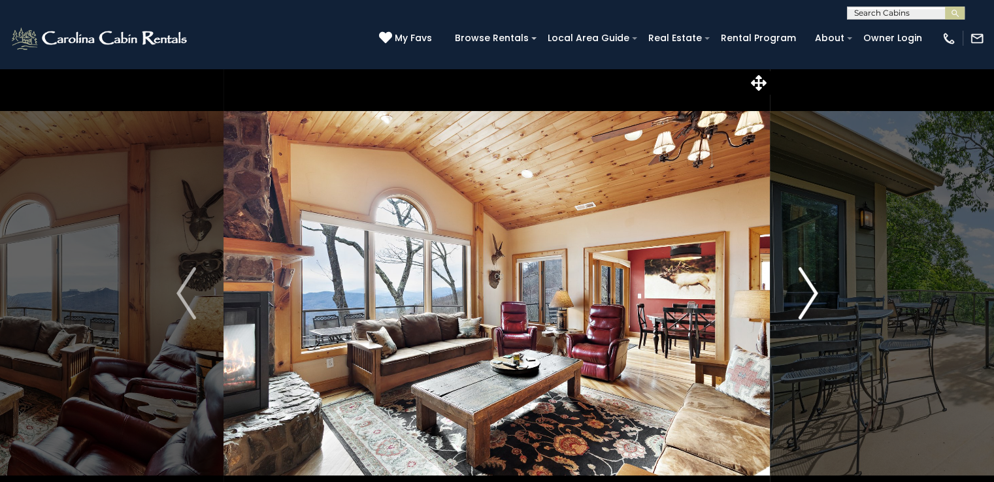
click at [817, 289] on img "Next" at bounding box center [808, 293] width 20 height 52
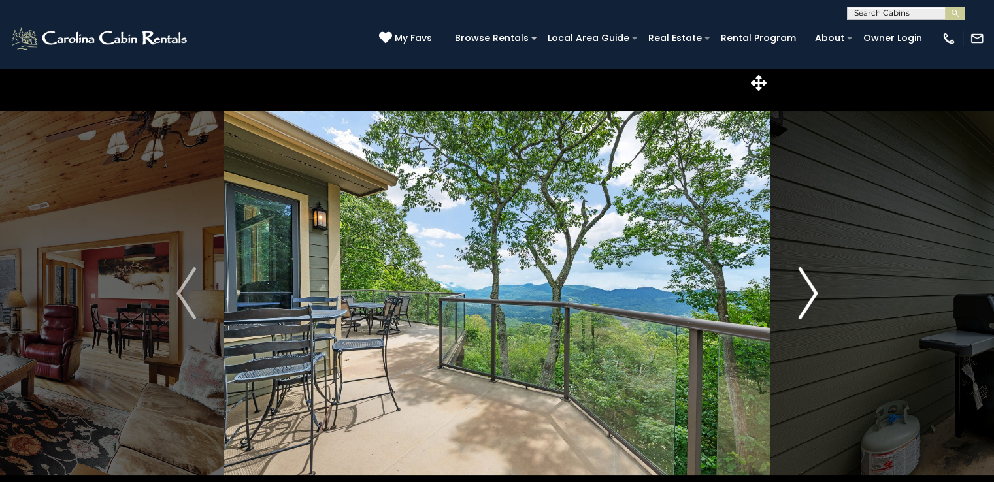
click at [817, 289] on img "Next" at bounding box center [808, 293] width 20 height 52
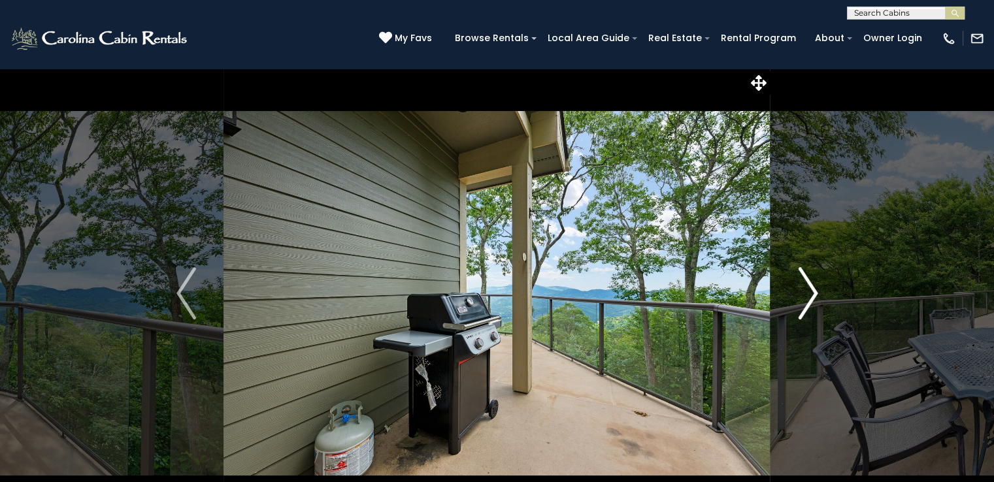
click at [817, 289] on img "Next" at bounding box center [808, 293] width 20 height 52
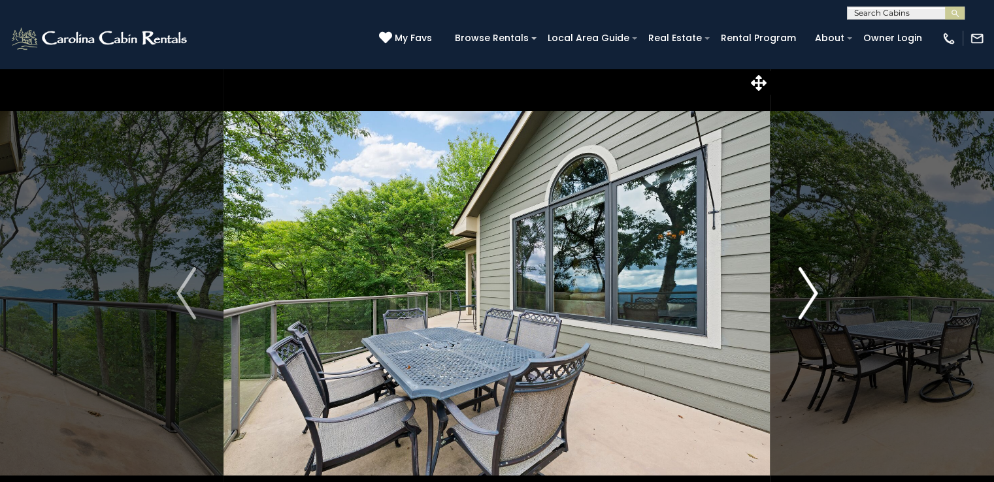
click at [817, 289] on img "Next" at bounding box center [808, 293] width 20 height 52
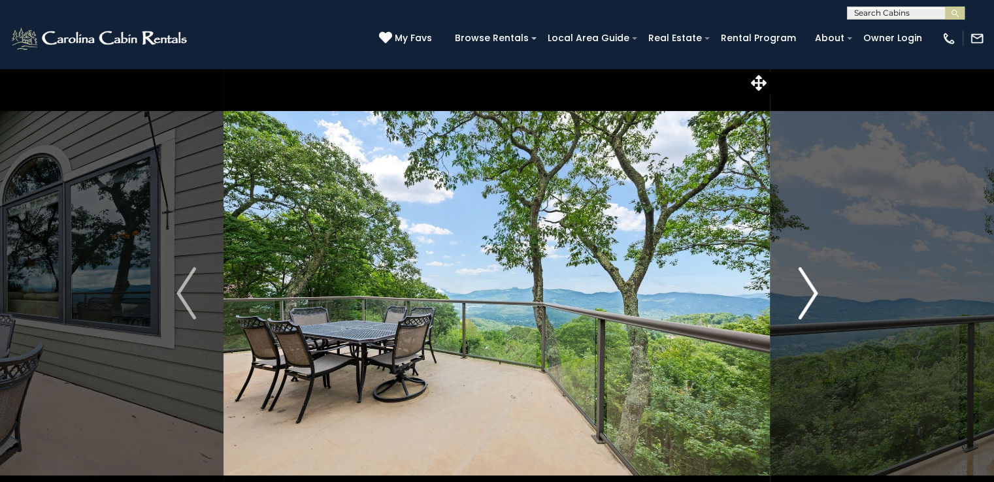
click at [817, 289] on img "Next" at bounding box center [808, 293] width 20 height 52
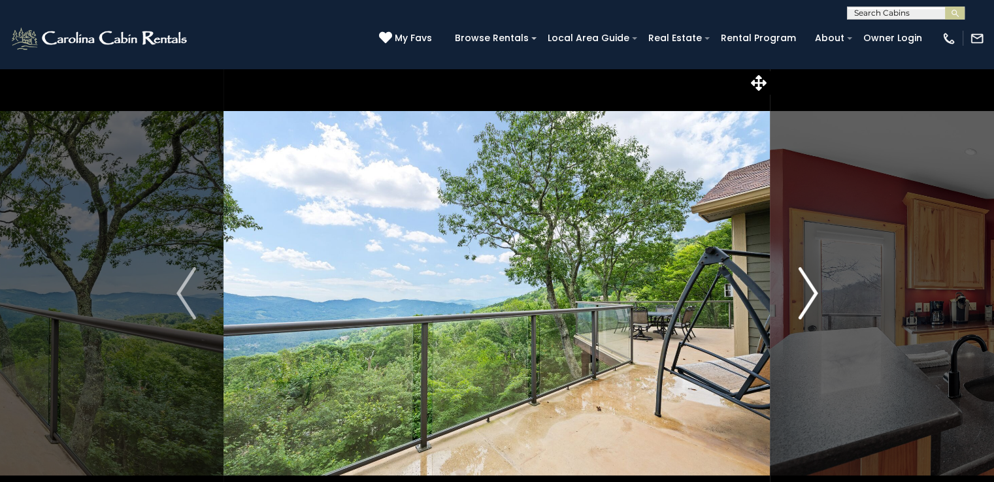
click at [817, 289] on img "Next" at bounding box center [808, 293] width 20 height 52
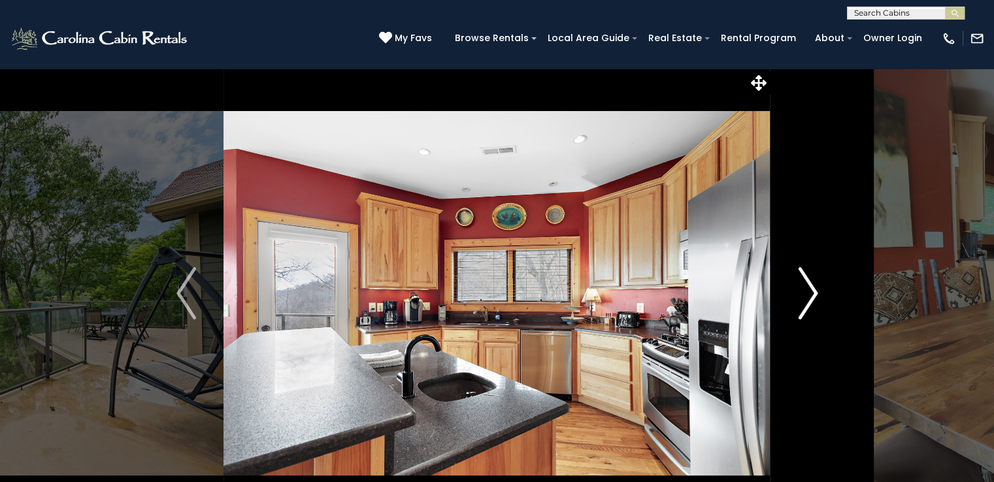
click at [817, 289] on img "Next" at bounding box center [808, 293] width 20 height 52
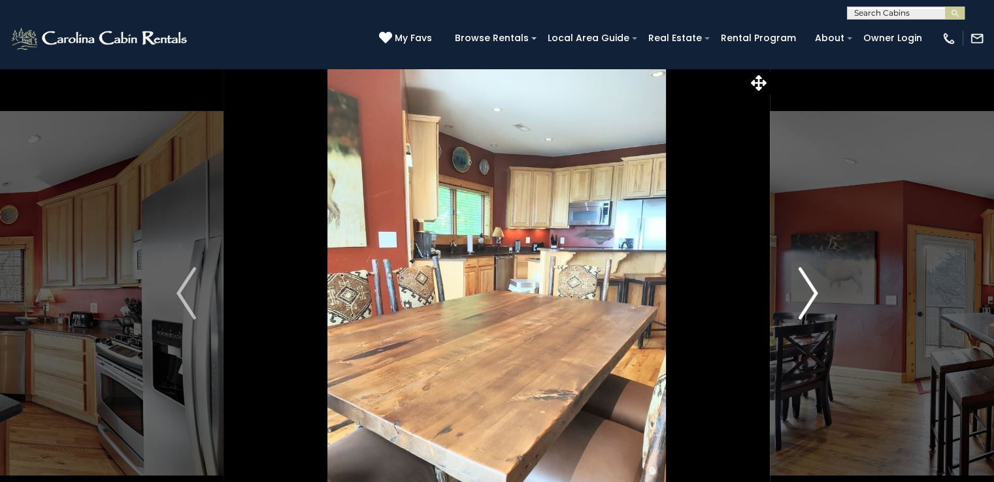
click at [817, 289] on img "Next" at bounding box center [808, 293] width 20 height 52
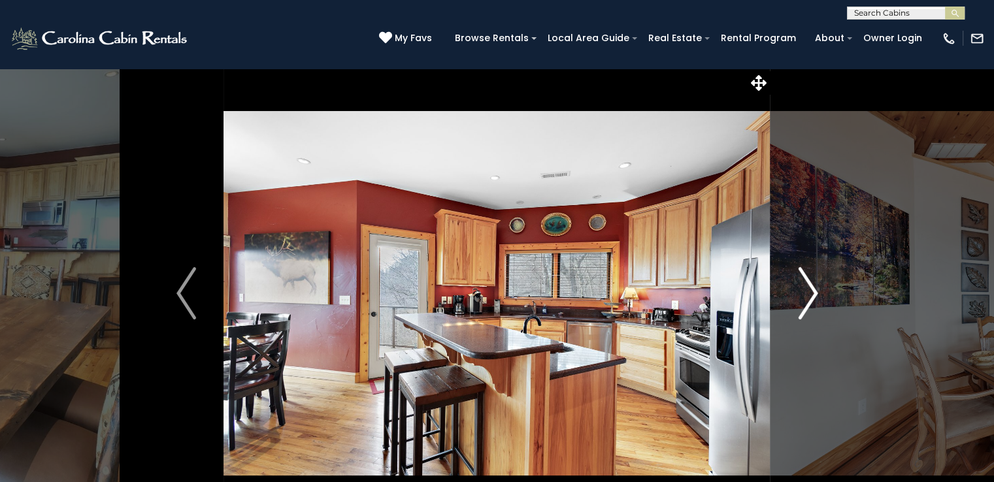
click at [817, 289] on img "Next" at bounding box center [808, 293] width 20 height 52
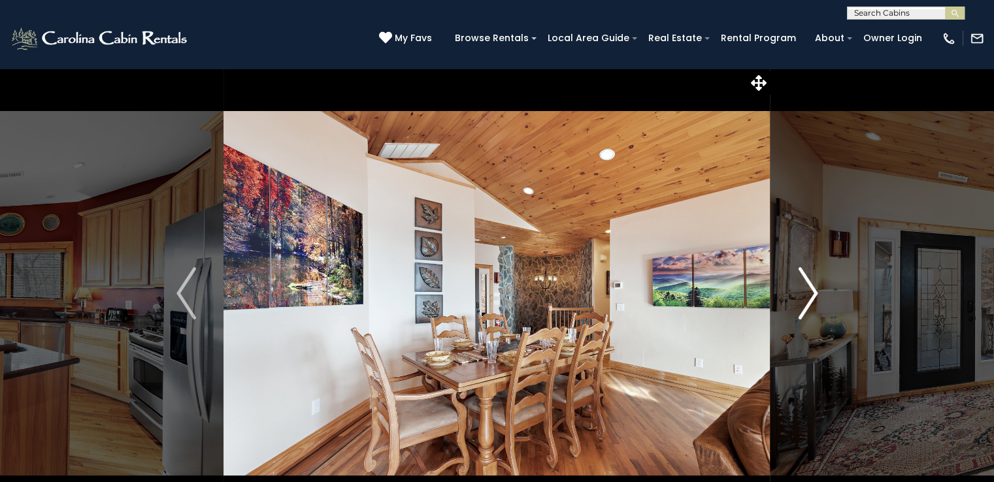
click at [817, 289] on img "Next" at bounding box center [808, 293] width 20 height 52
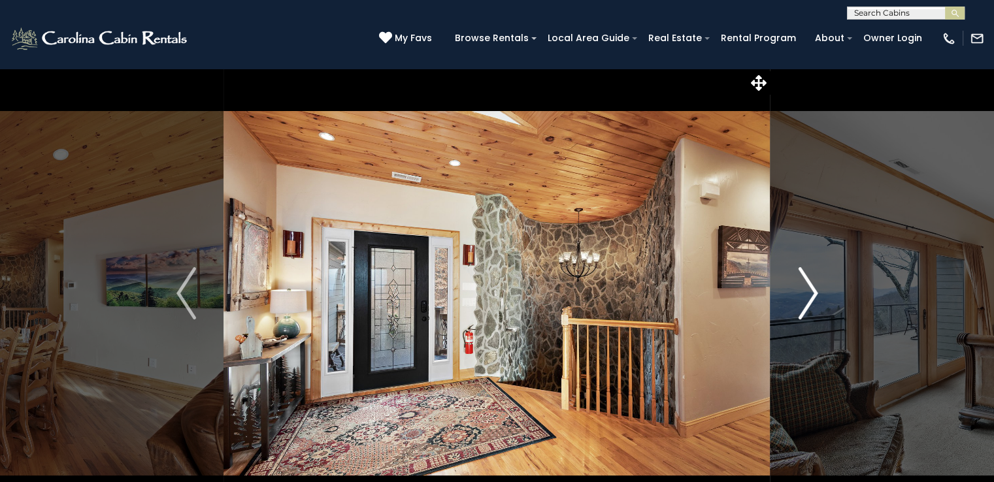
click at [817, 289] on img "Next" at bounding box center [808, 293] width 20 height 52
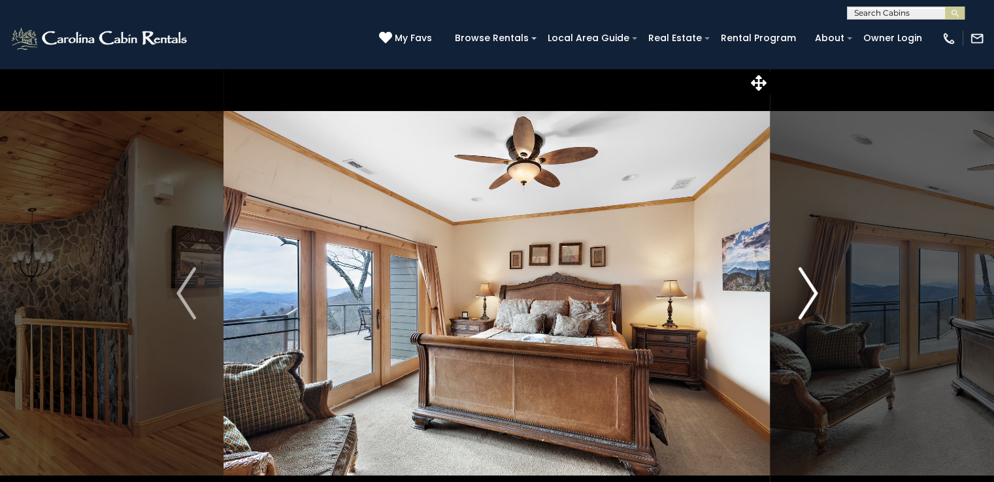
click at [817, 289] on img "Next" at bounding box center [808, 293] width 20 height 52
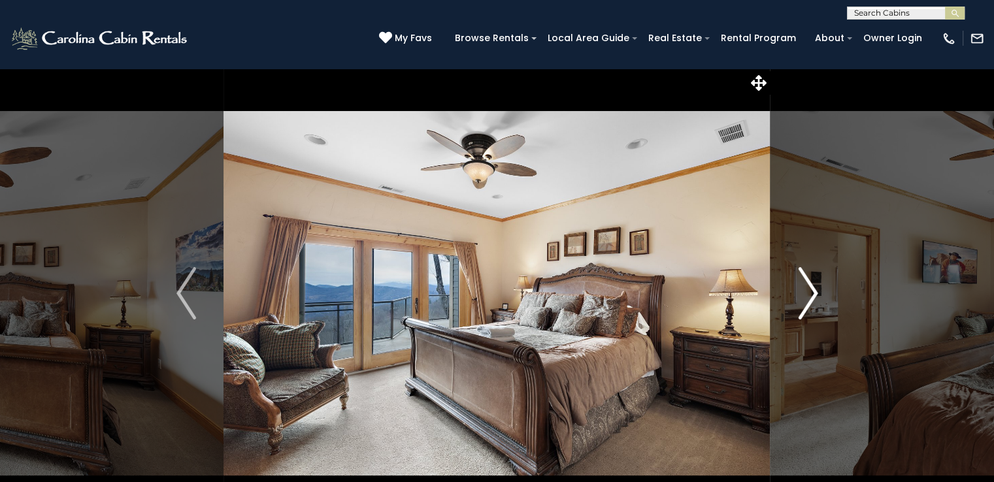
click at [817, 289] on img "Next" at bounding box center [808, 293] width 20 height 52
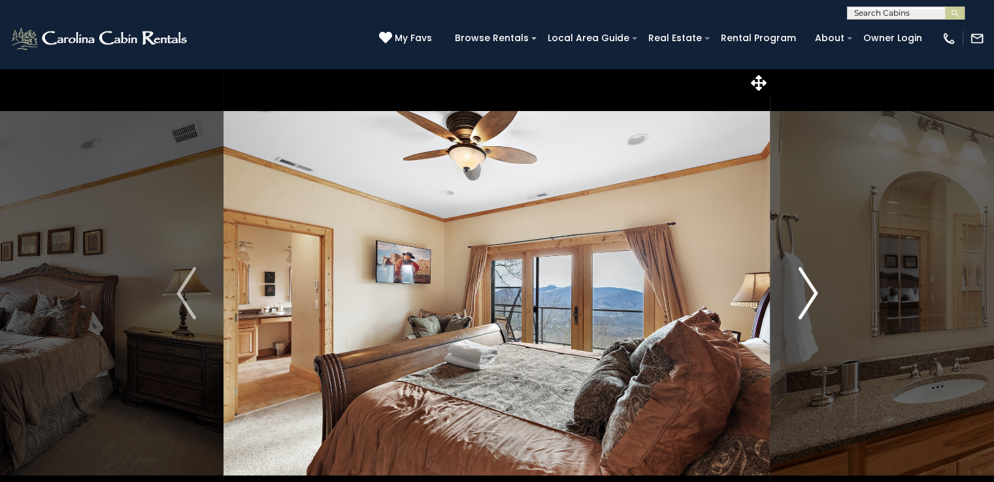
click at [817, 289] on img "Next" at bounding box center [808, 293] width 20 height 52
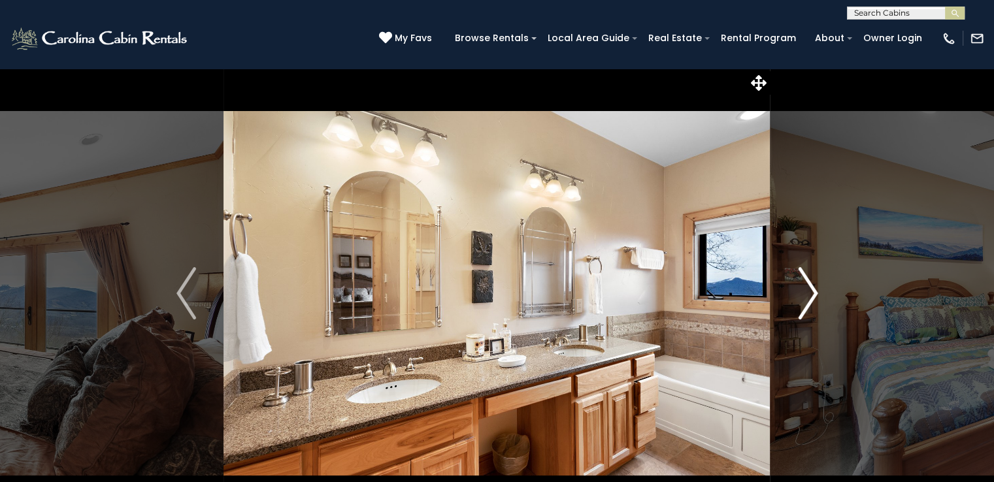
click at [817, 289] on img "Next" at bounding box center [808, 293] width 20 height 52
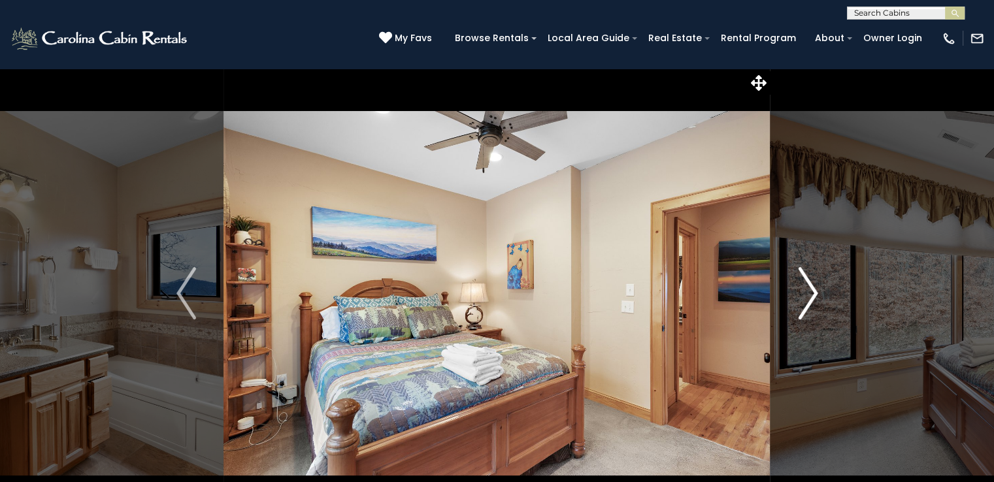
click at [817, 289] on img "Next" at bounding box center [808, 293] width 20 height 52
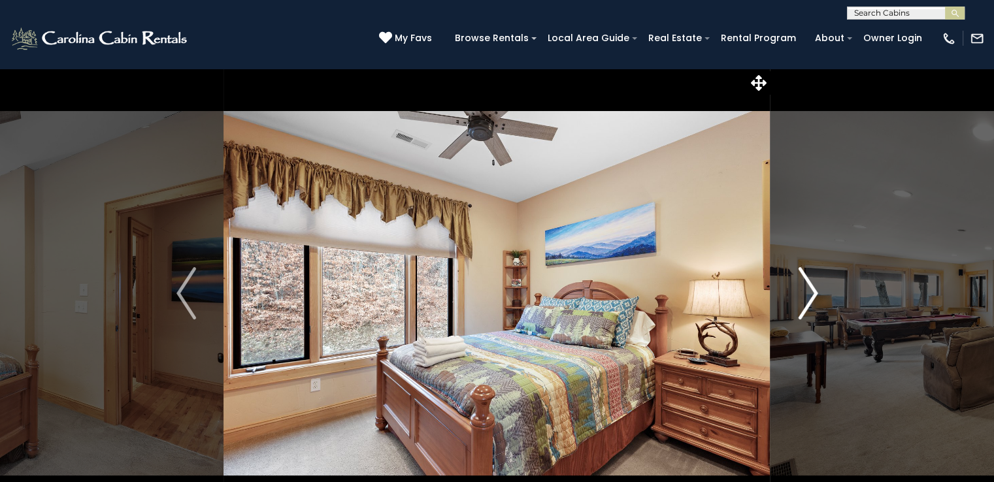
click at [817, 289] on img "Next" at bounding box center [808, 293] width 20 height 52
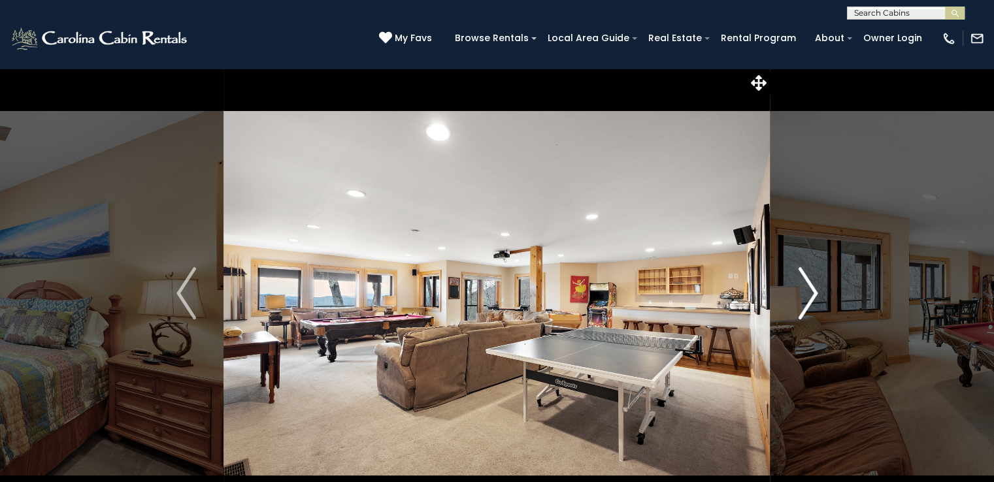
click at [817, 289] on img "Next" at bounding box center [808, 293] width 20 height 52
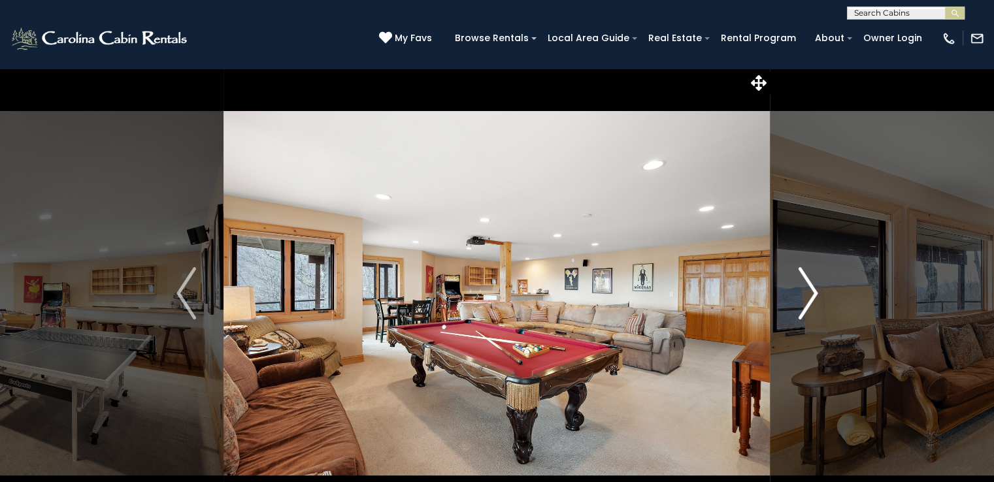
click at [817, 289] on img "Next" at bounding box center [808, 293] width 20 height 52
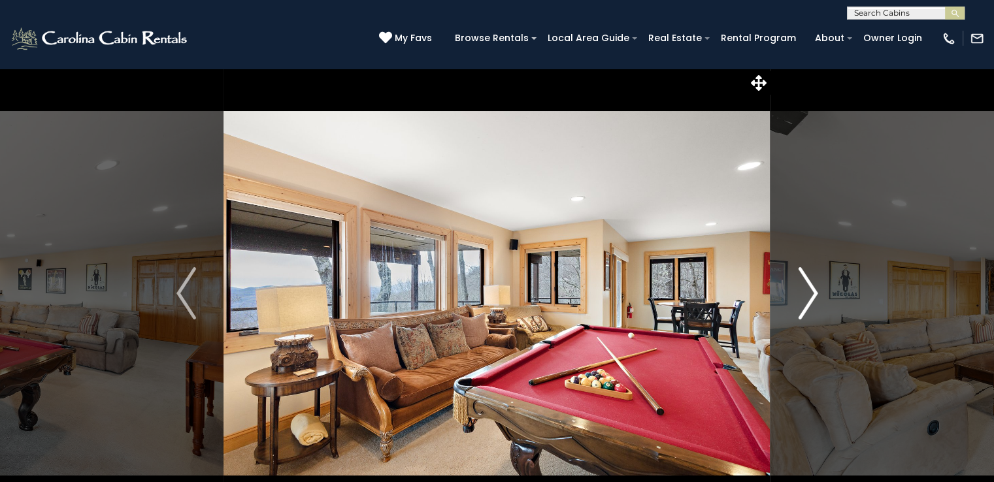
click at [817, 289] on img "Next" at bounding box center [808, 293] width 20 height 52
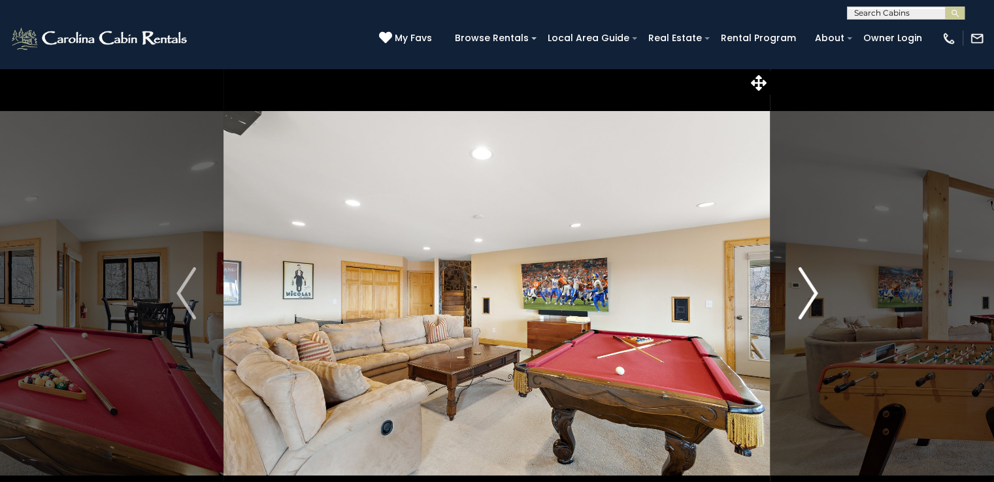
click at [817, 289] on img "Next" at bounding box center [808, 293] width 20 height 52
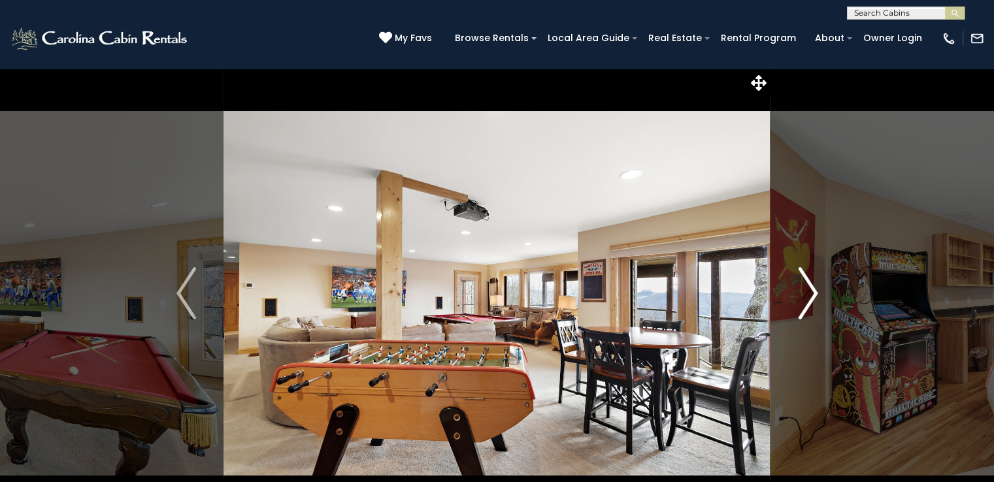
click at [817, 289] on img "Next" at bounding box center [808, 293] width 20 height 52
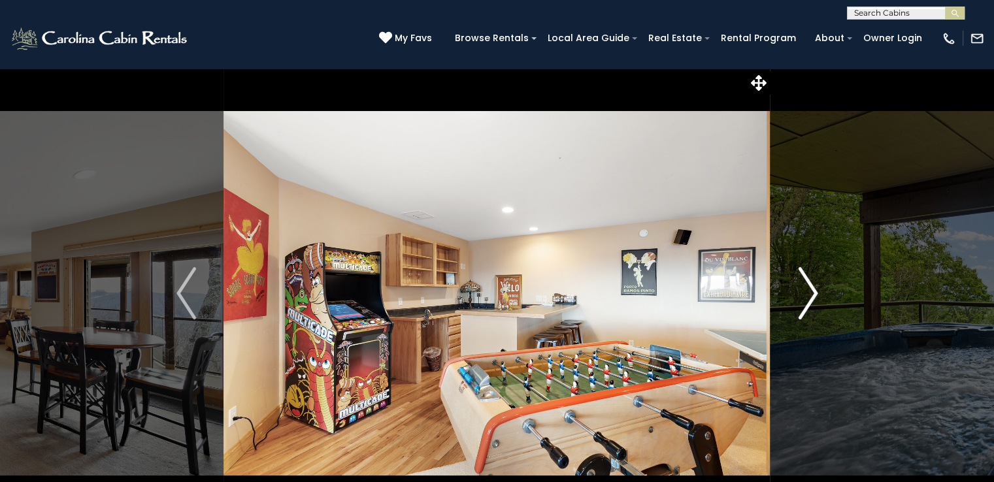
click at [817, 289] on img "Next" at bounding box center [808, 293] width 20 height 52
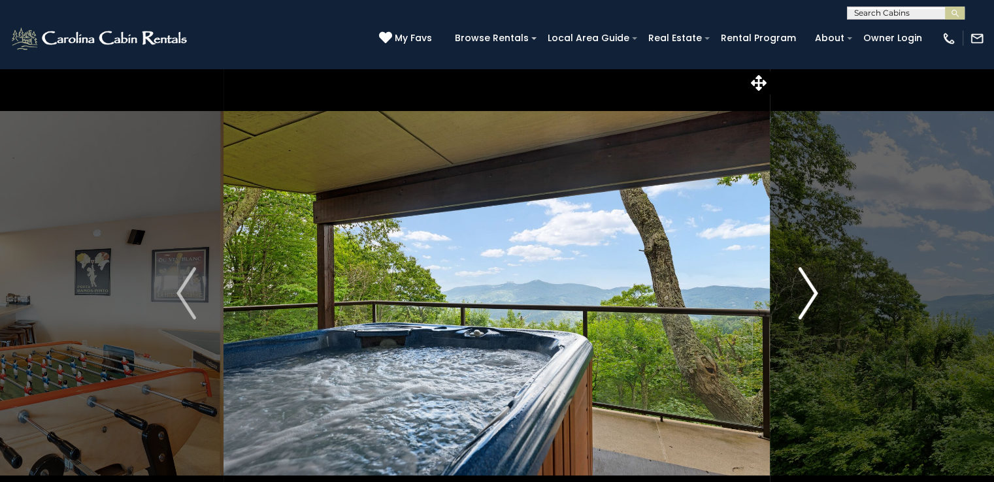
click at [817, 289] on img "Next" at bounding box center [808, 293] width 20 height 52
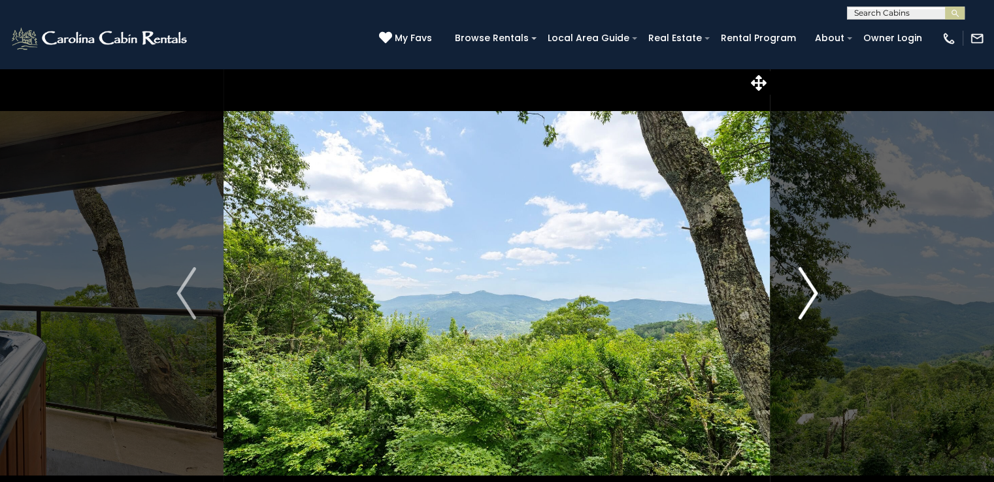
click at [817, 289] on img "Next" at bounding box center [808, 293] width 20 height 52
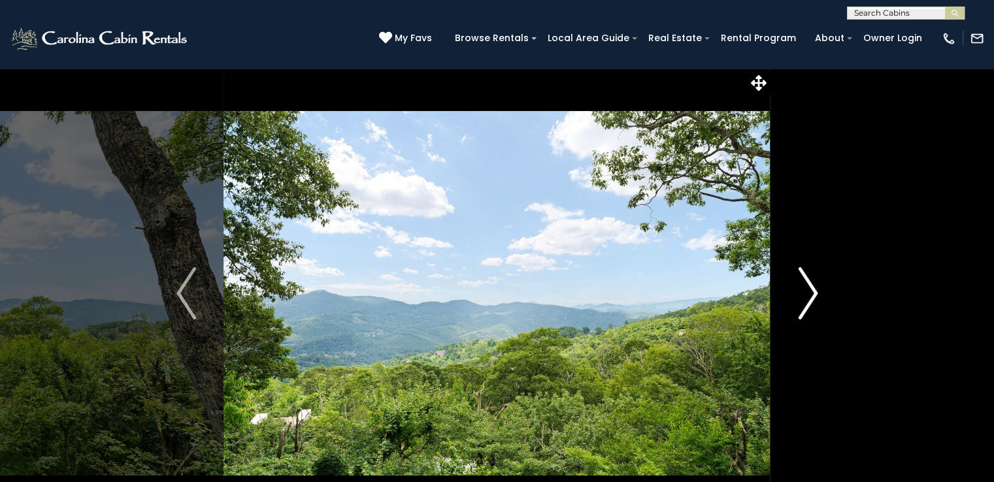
click at [817, 289] on img "Next" at bounding box center [808, 293] width 20 height 52
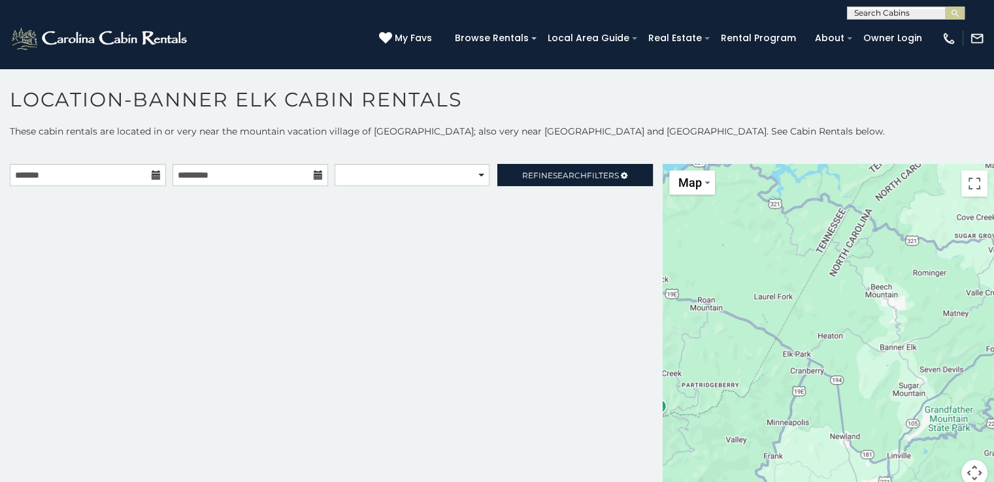
scroll to position [7, 0]
